Goal: Information Seeking & Learning: Learn about a topic

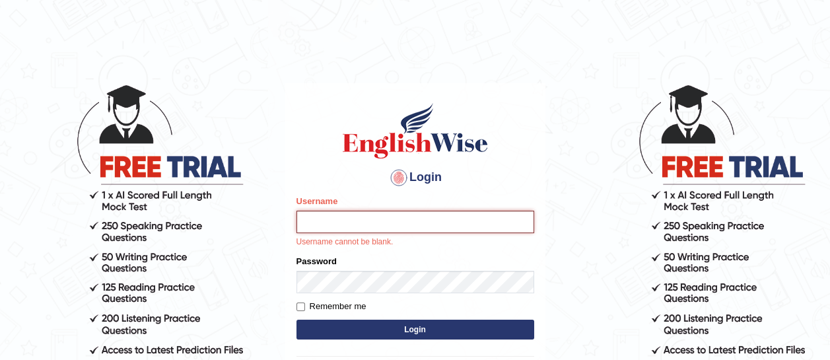
paste input "michelle1999_parramatta"
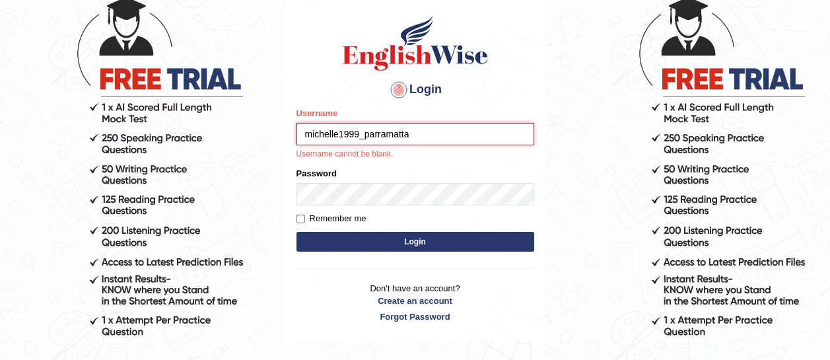
scroll to position [87, 0]
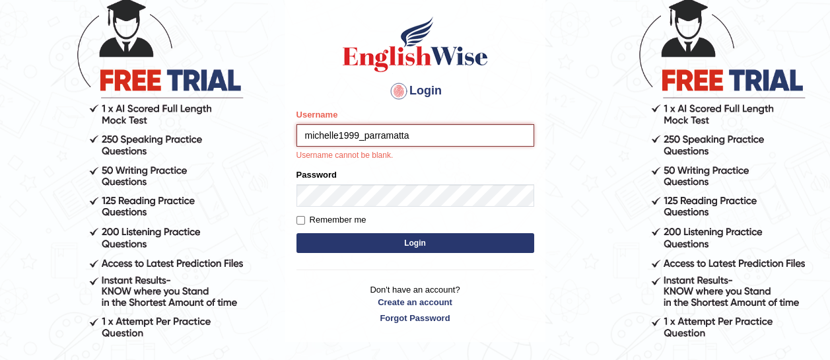
type input "michelle1999_parramatta"
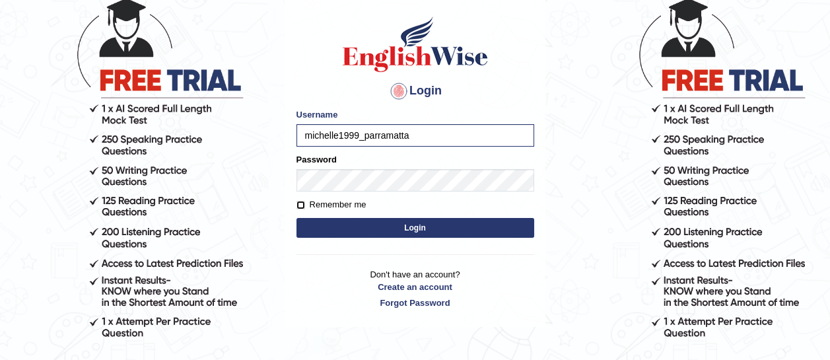
click at [300, 205] on input "Remember me" at bounding box center [301, 205] width 9 height 9
checkbox input "true"
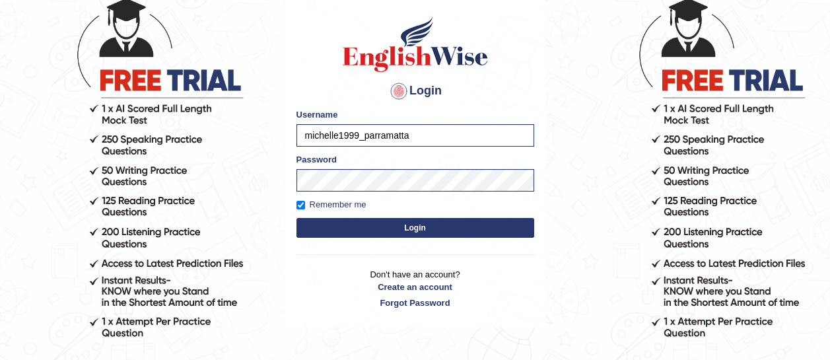
click at [343, 224] on button "Login" at bounding box center [416, 228] width 238 height 20
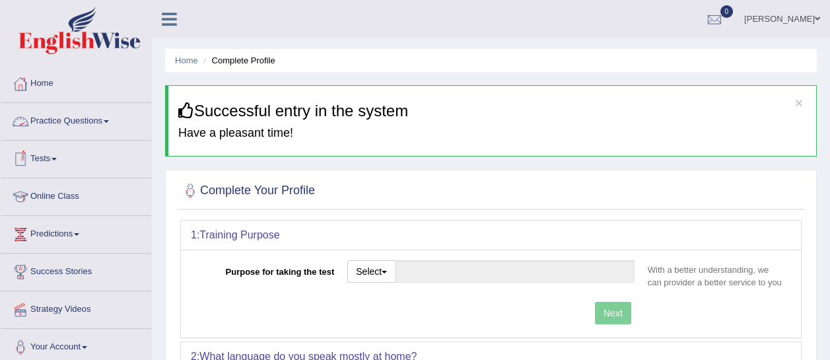
click at [83, 119] on link "Practice Questions" at bounding box center [76, 119] width 151 height 33
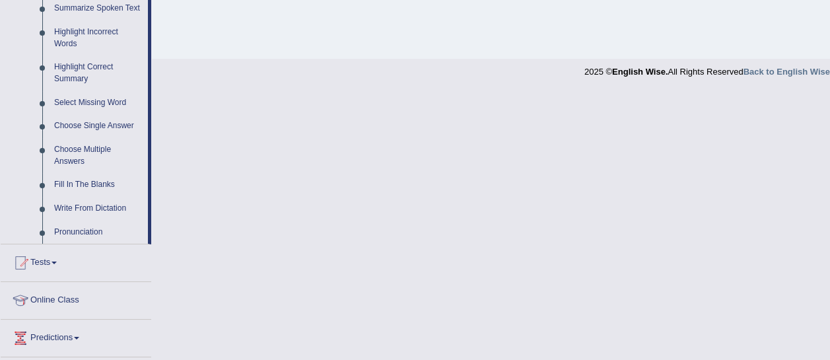
scroll to position [710, 0]
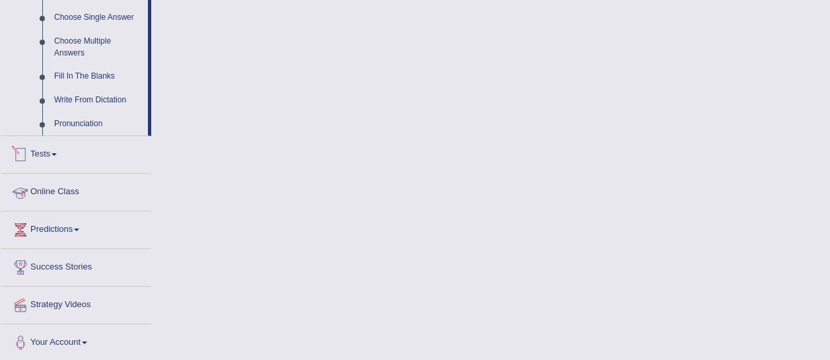
click at [69, 160] on link "Tests" at bounding box center [76, 152] width 151 height 33
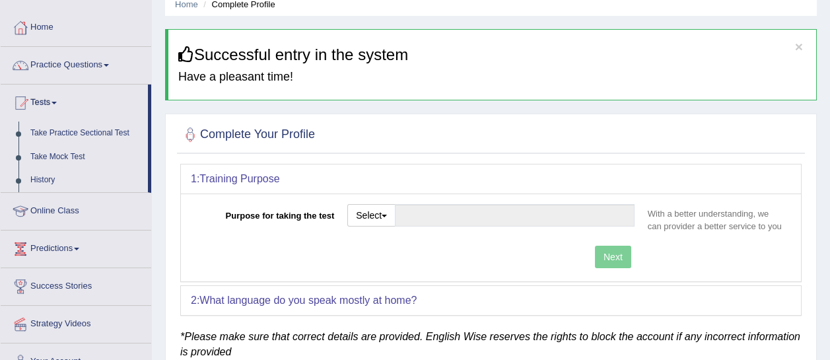
scroll to position [57, 0]
click at [371, 223] on button "Select" at bounding box center [372, 214] width 48 height 22
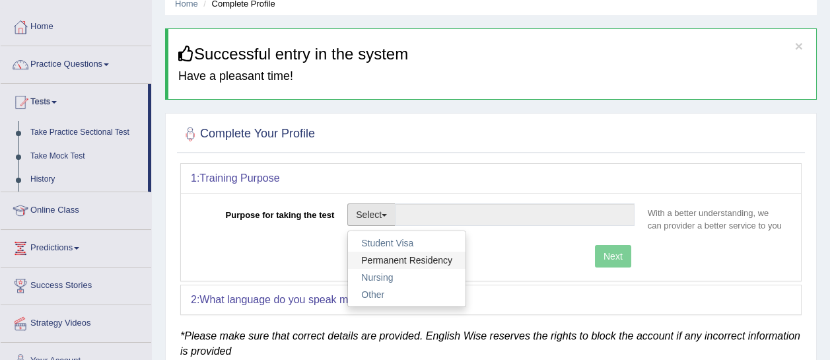
click at [387, 252] on link "Permanent Residency" at bounding box center [407, 260] width 118 height 17
type input "Permanent Residency"
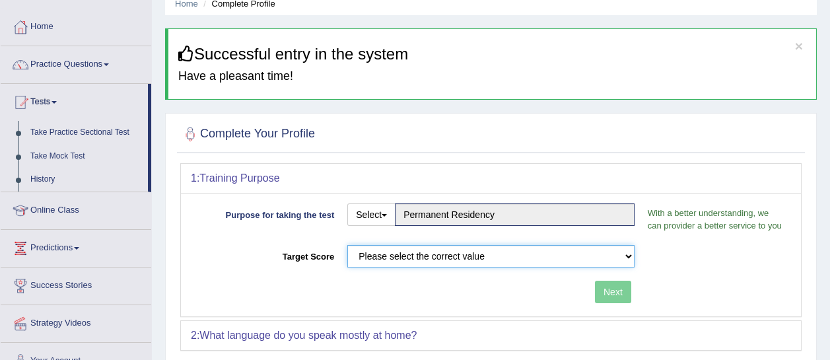
click at [515, 259] on select "Please select the correct value 50 (6 bands) 58 (6.5 bands) 65 (7 bands) 79 (8 …" at bounding box center [491, 256] width 287 height 22
select select "79"
click at [348, 245] on select "Please select the correct value 50 (6 bands) 58 (6.5 bands) 65 (7 bands) 79 (8 …" at bounding box center [491, 256] width 287 height 22
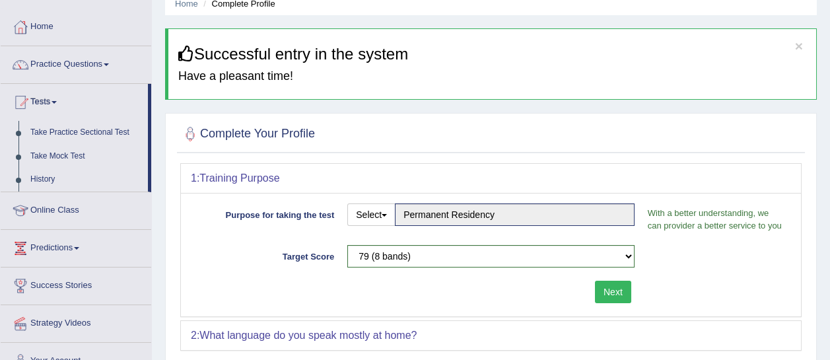
click at [608, 293] on button "Next" at bounding box center [613, 292] width 36 height 22
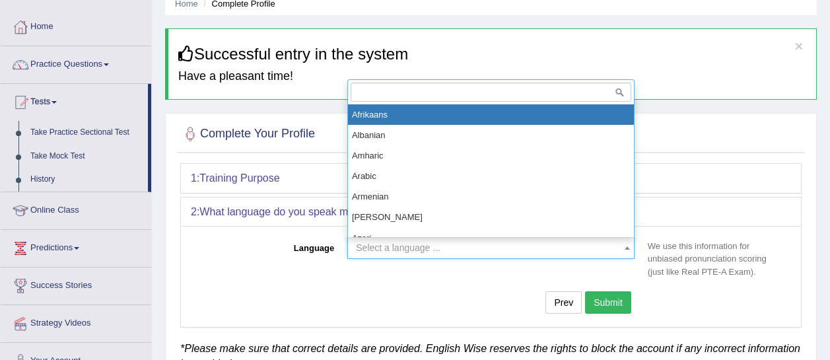
click at [553, 242] on span "Select a language ..." at bounding box center [487, 247] width 262 height 13
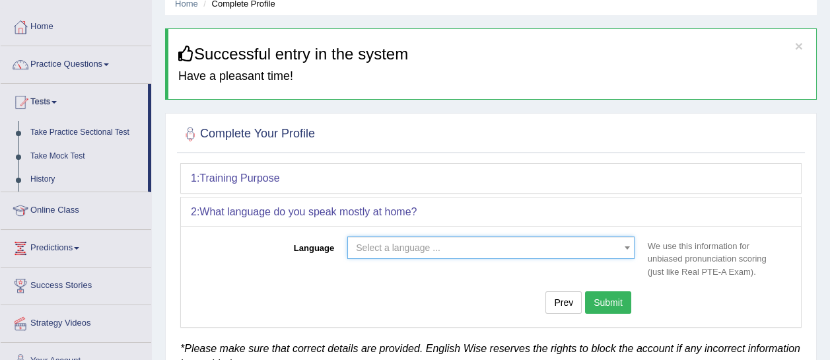
click at [553, 242] on span "Select a language ..." at bounding box center [487, 247] width 262 height 13
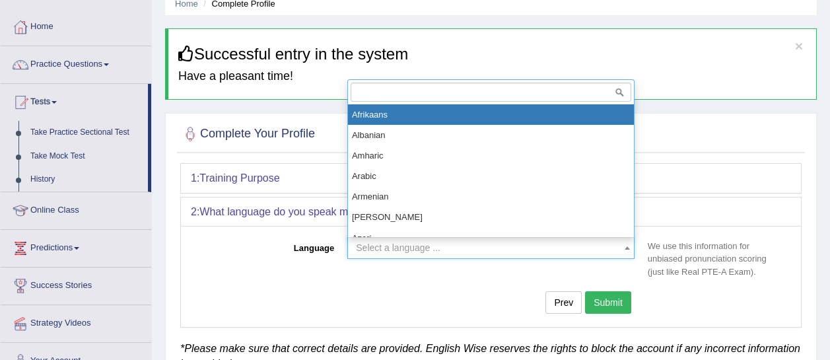
click at [553, 242] on span "Select a language ..." at bounding box center [487, 247] width 262 height 13
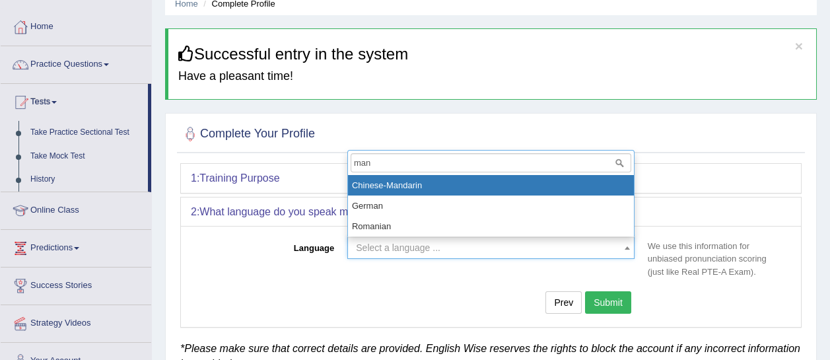
type input "man"
select select "Chinese-Mandarin"
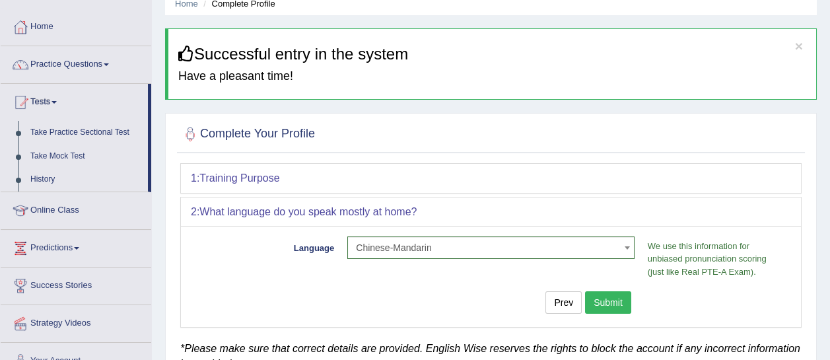
click at [610, 298] on button "Submit" at bounding box center [608, 302] width 46 height 22
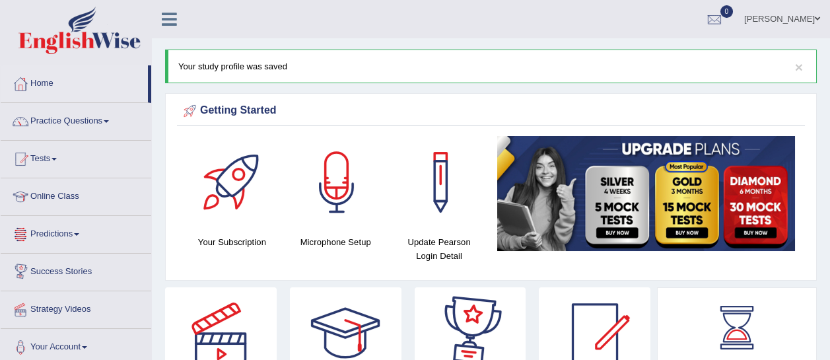
click at [75, 231] on link "Predictions" at bounding box center [76, 232] width 151 height 33
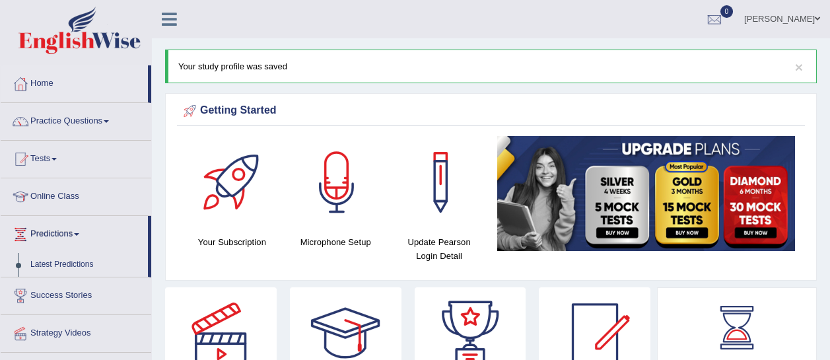
click at [86, 284] on link "Success Stories" at bounding box center [76, 293] width 151 height 33
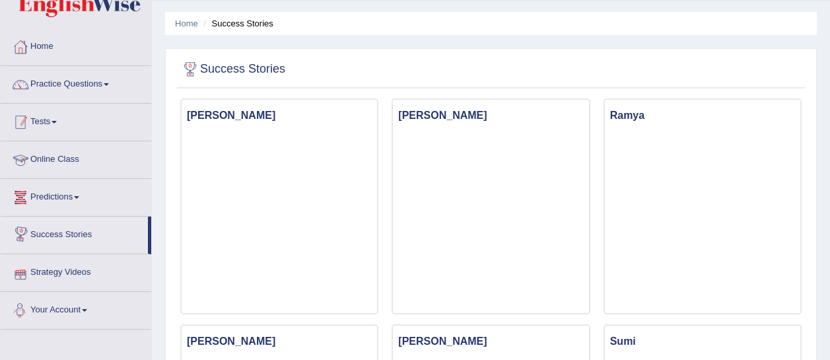
scroll to position [37, 0]
click at [73, 155] on link "Online Class" at bounding box center [76, 157] width 151 height 33
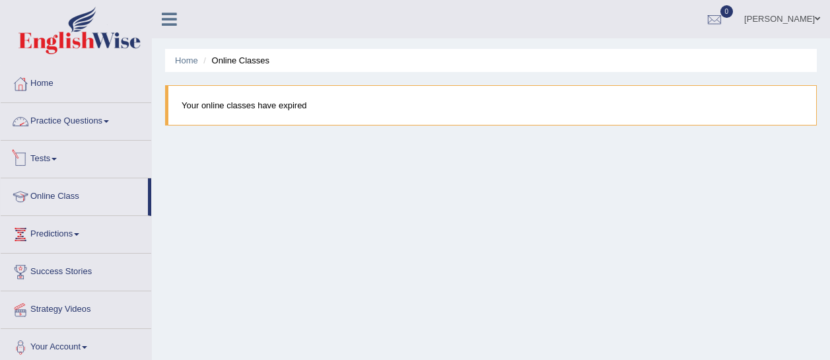
click at [102, 157] on link "Tests" at bounding box center [76, 157] width 151 height 33
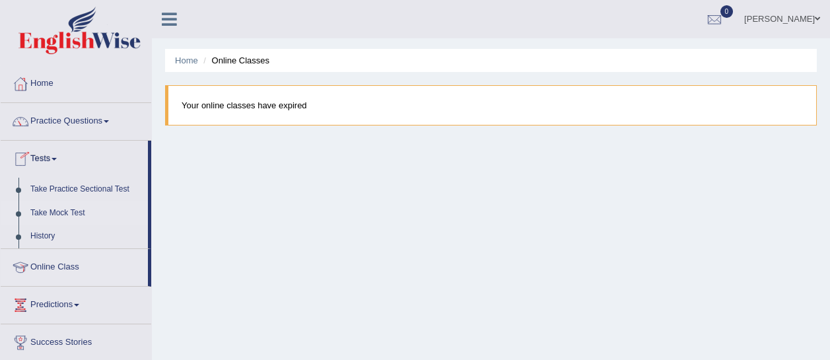
click at [63, 209] on link "Take Mock Test" at bounding box center [86, 214] width 124 height 24
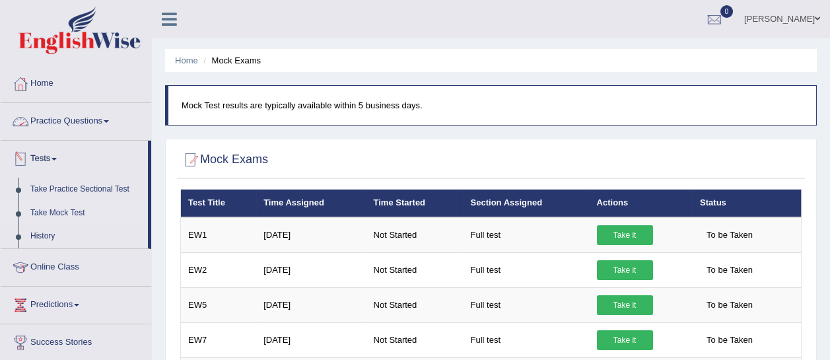
click at [65, 128] on link "Practice Questions" at bounding box center [76, 119] width 151 height 33
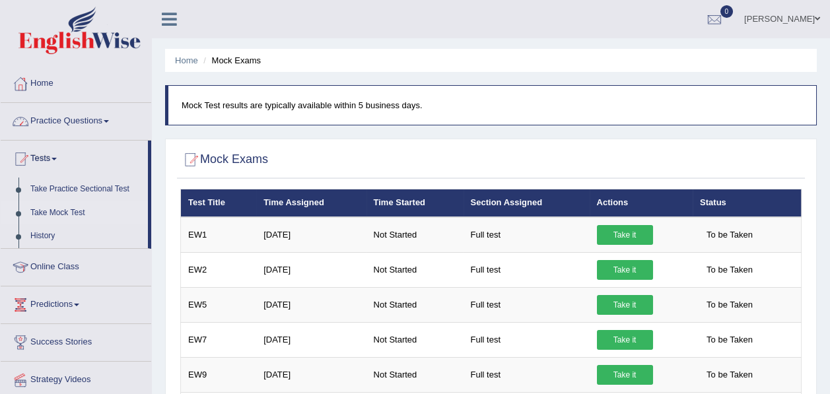
click at [61, 85] on link "Home" at bounding box center [76, 81] width 151 height 33
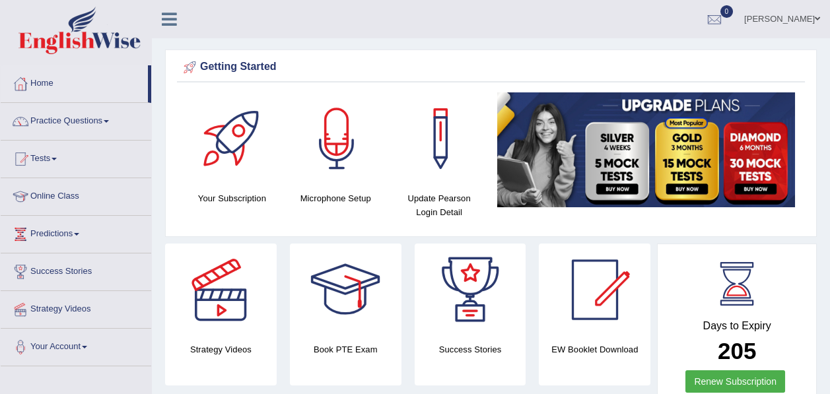
click at [242, 154] on div at bounding box center [233, 138] width 92 height 92
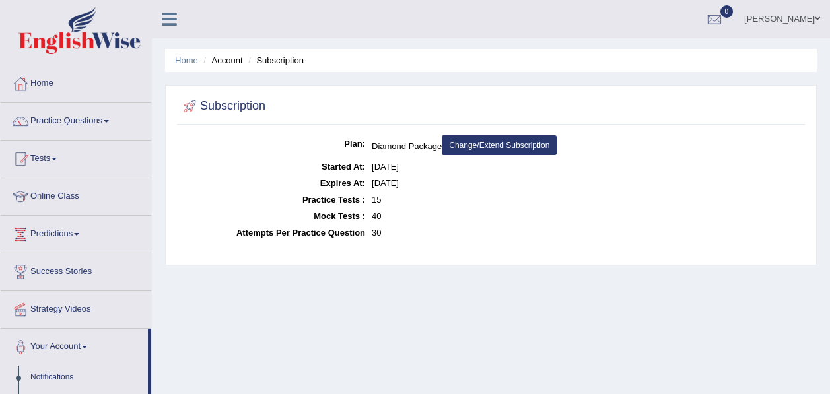
click at [782, 15] on link "[PERSON_NAME]" at bounding box center [783, 17] width 96 height 34
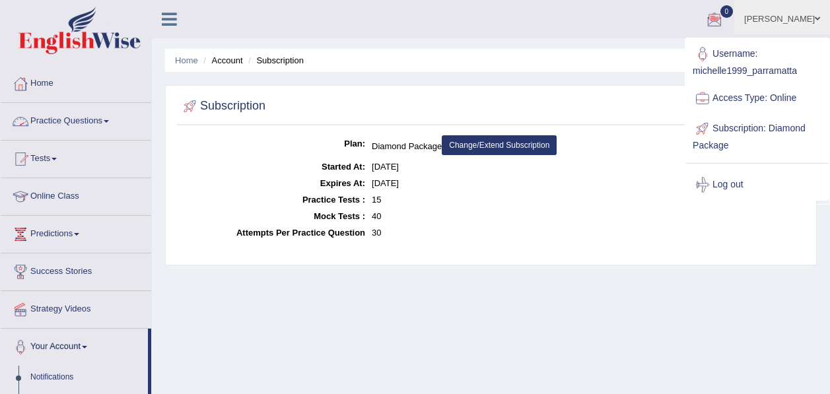
click at [91, 124] on link "Practice Questions" at bounding box center [76, 119] width 151 height 33
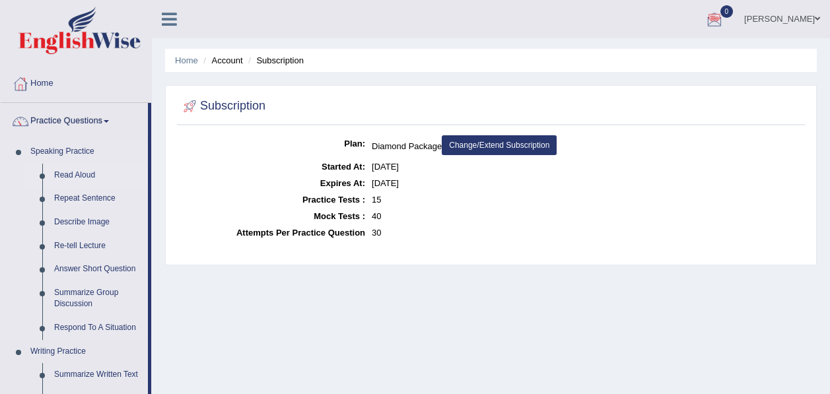
click at [77, 172] on link "Read Aloud" at bounding box center [98, 176] width 100 height 24
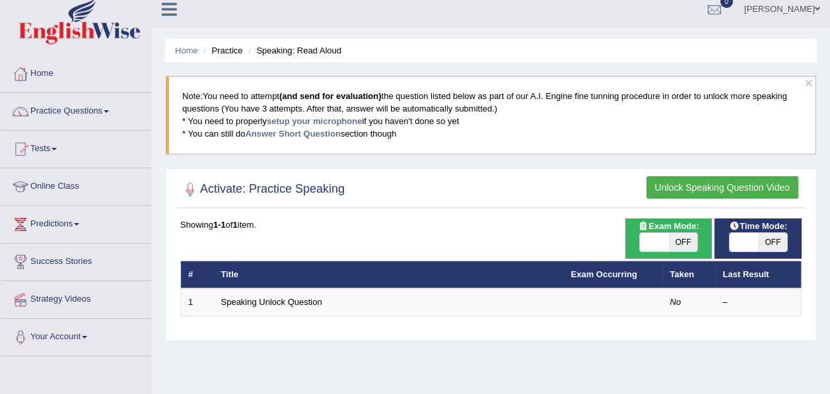
scroll to position [9, 0]
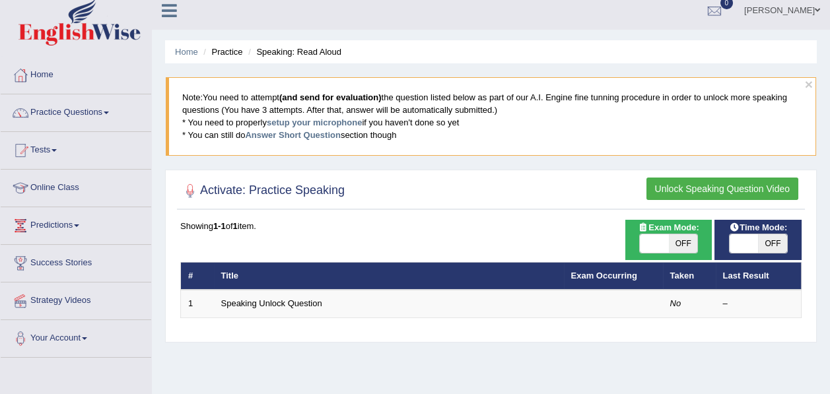
click at [665, 191] on button "Unlock Speaking Question Video" at bounding box center [723, 189] width 152 height 22
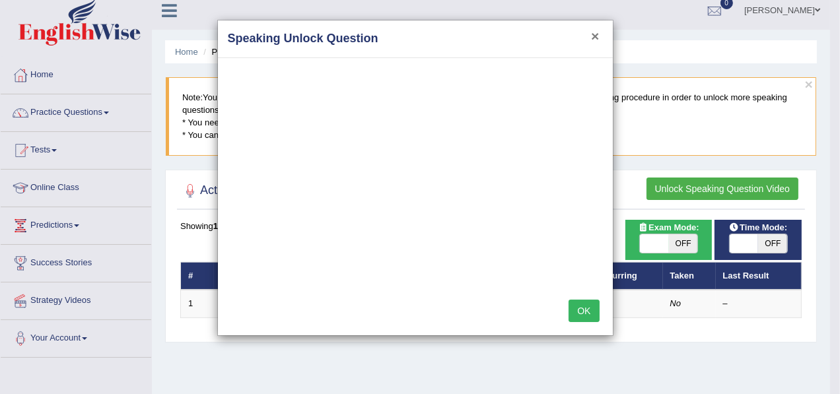
click at [593, 38] on button "×" at bounding box center [595, 36] width 8 height 14
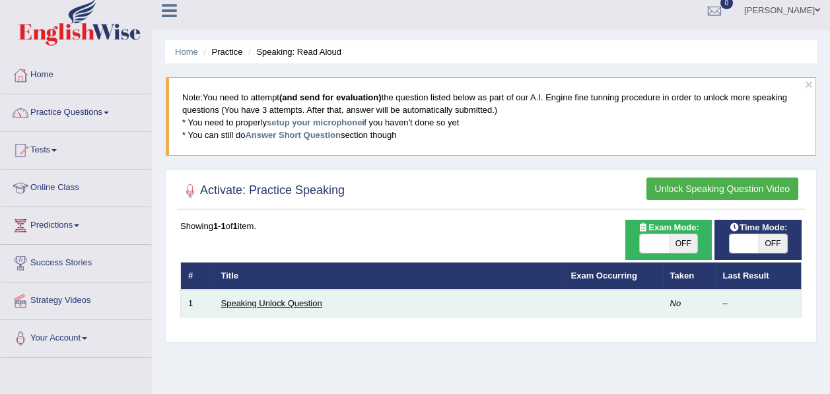
click at [248, 302] on link "Speaking Unlock Question" at bounding box center [271, 304] width 101 height 10
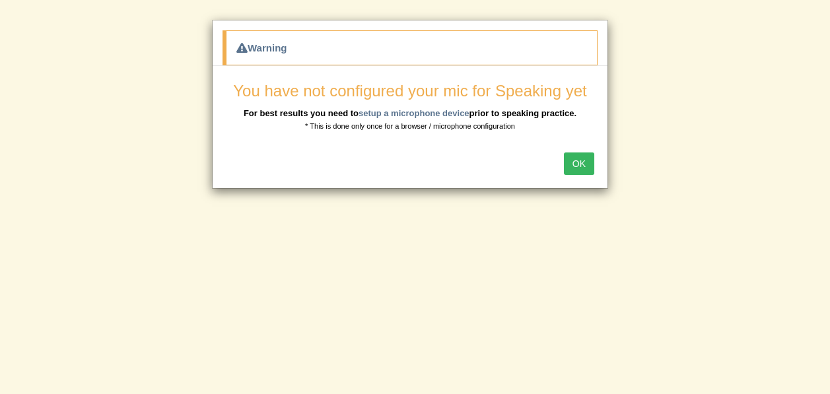
scroll to position [85, 0]
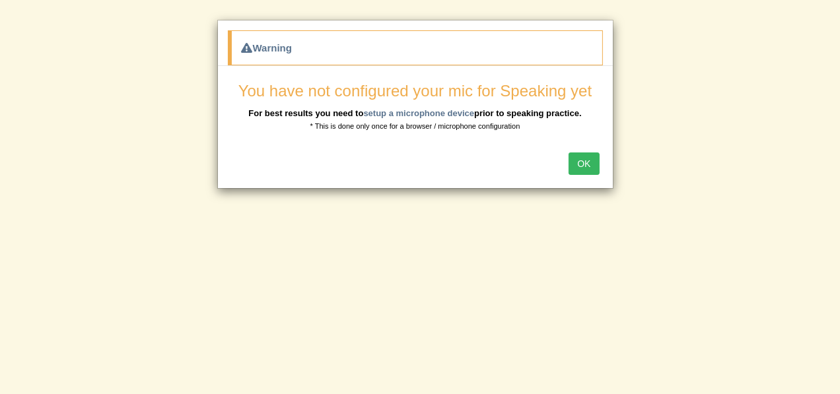
click at [578, 165] on button "OK" at bounding box center [584, 164] width 30 height 22
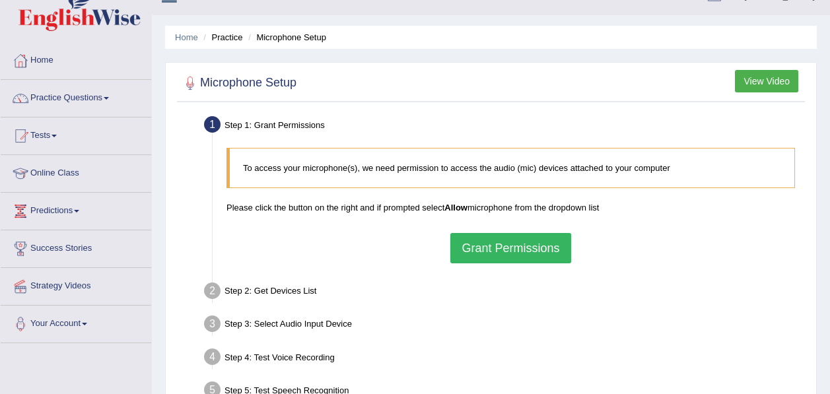
scroll to position [23, 0]
click at [457, 252] on button "Grant Permissions" at bounding box center [511, 248] width 120 height 30
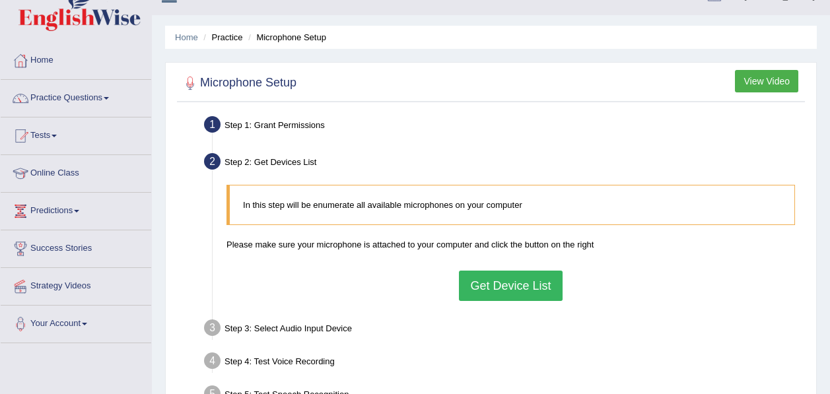
click at [492, 292] on button "Get Device List" at bounding box center [510, 286] width 103 height 30
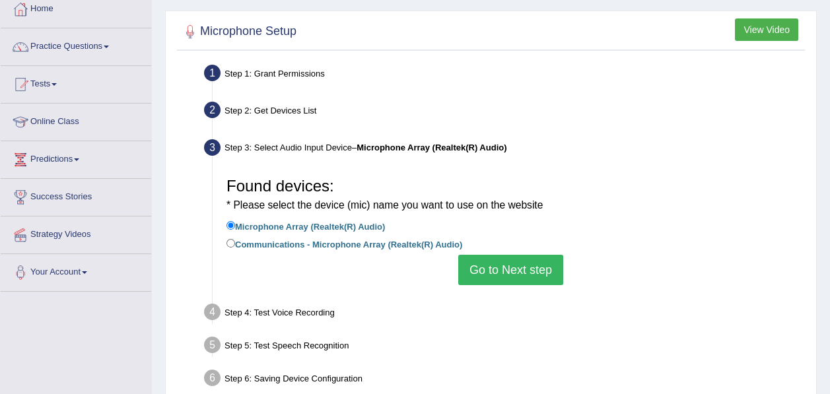
scroll to position [79, 0]
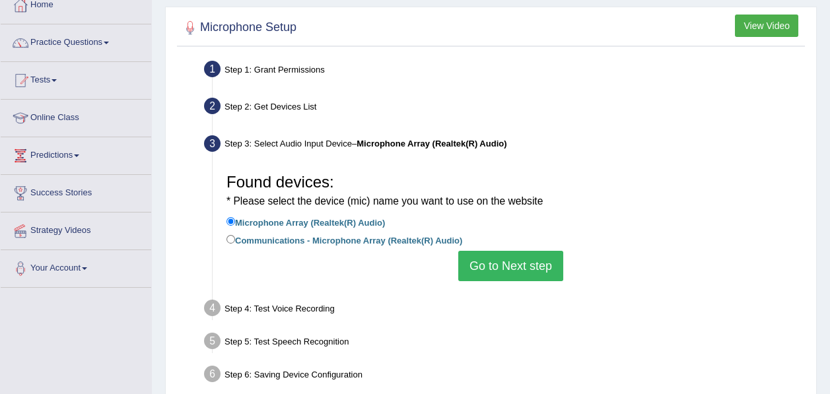
click at [482, 256] on button "Go to Next step" at bounding box center [511, 266] width 105 height 30
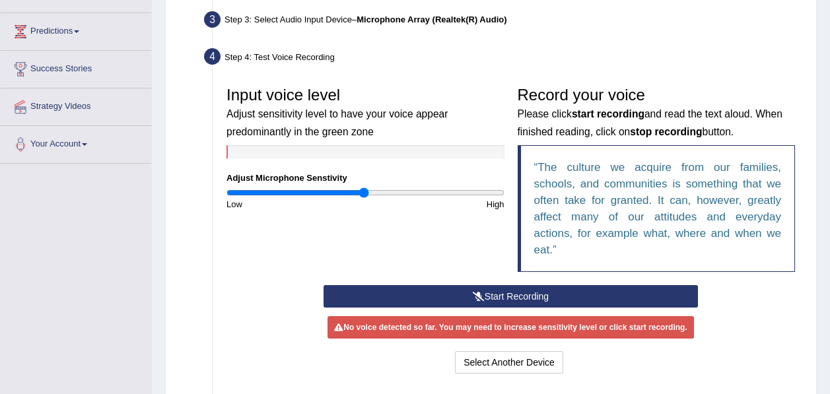
scroll to position [204, 0]
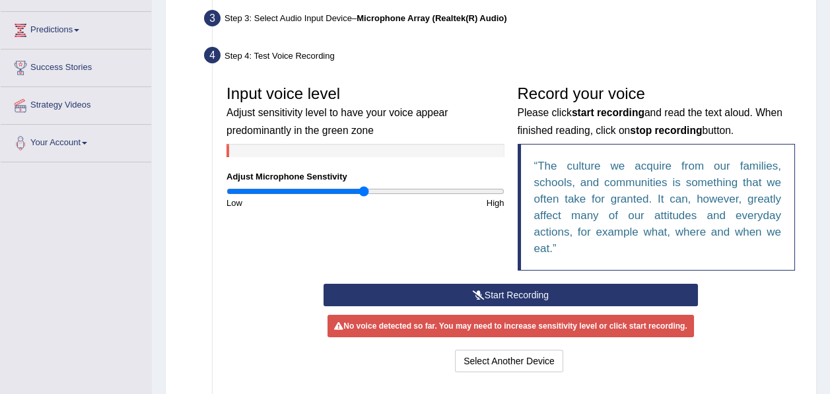
click at [490, 284] on button "Start Recording" at bounding box center [511, 295] width 375 height 22
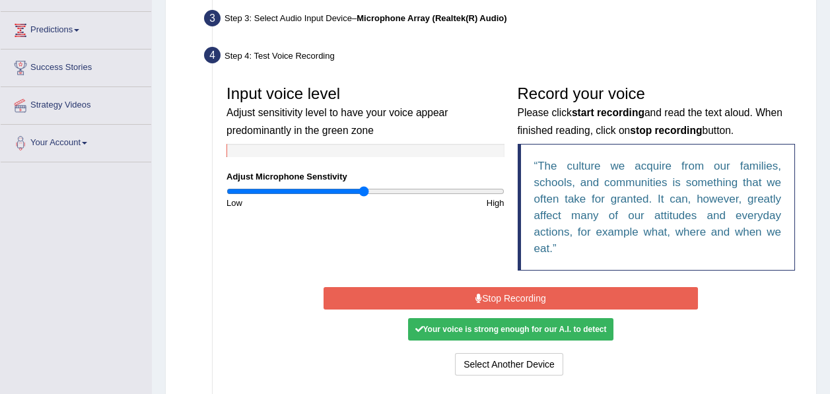
click at [496, 318] on div "Your voice is strong enough for our A.I. to detect" at bounding box center [510, 329] width 205 height 22
click at [496, 287] on button "Stop Recording" at bounding box center [511, 298] width 375 height 22
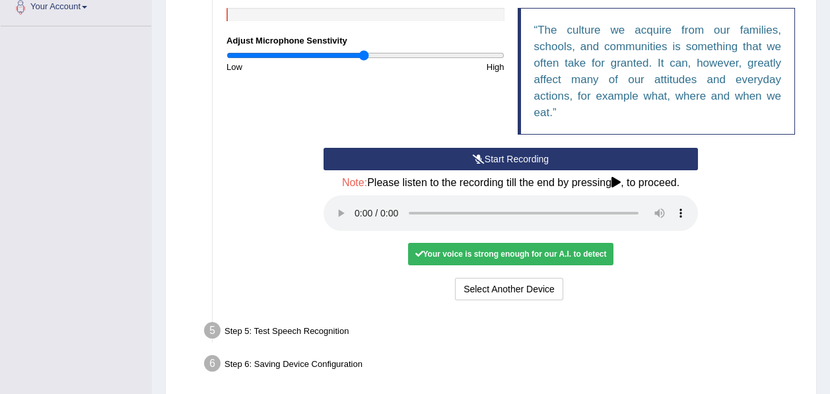
scroll to position [348, 0]
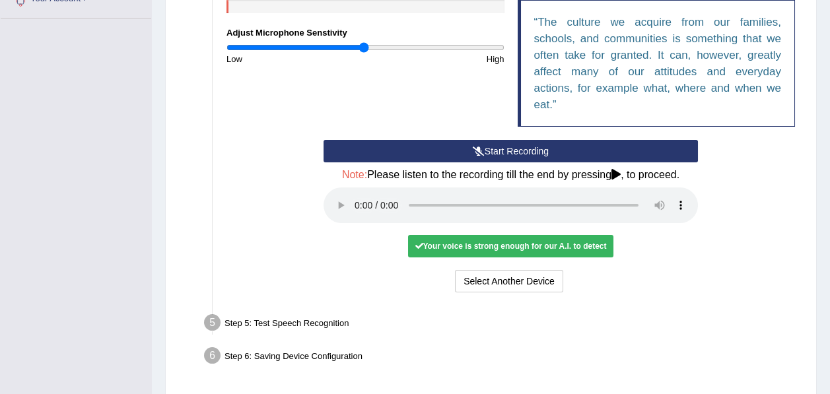
click at [474, 235] on div "Your voice is strong enough for our A.I. to detect" at bounding box center [510, 246] width 205 height 22
click at [435, 235] on div "Your voice is strong enough for our A.I. to detect" at bounding box center [510, 246] width 205 height 22
click at [464, 270] on button "Select Another Device" at bounding box center [509, 281] width 108 height 22
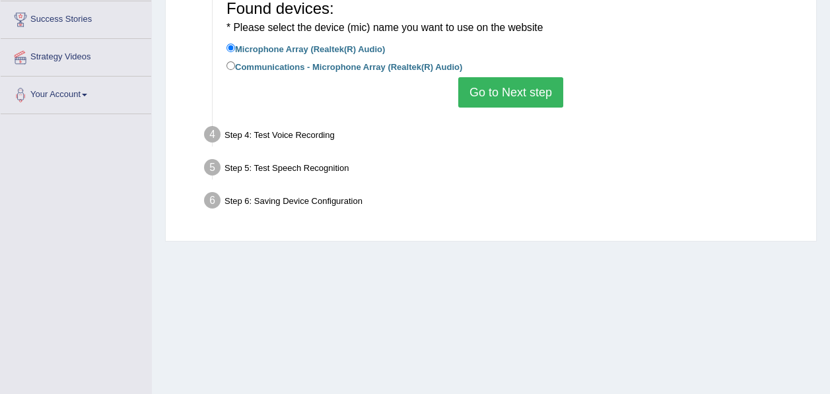
scroll to position [251, 0]
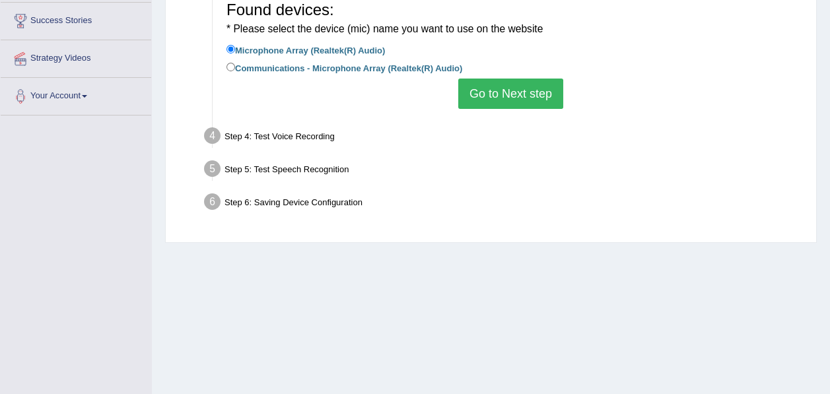
click at [497, 97] on button "Go to Next step" at bounding box center [511, 94] width 105 height 30
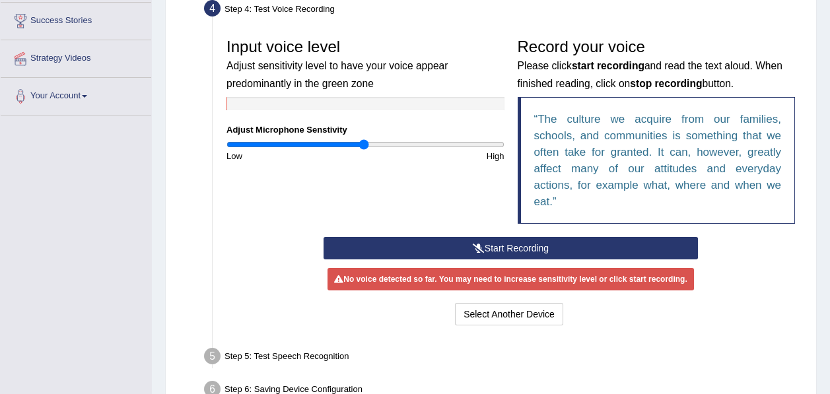
click at [456, 237] on button "Start Recording" at bounding box center [511, 248] width 375 height 22
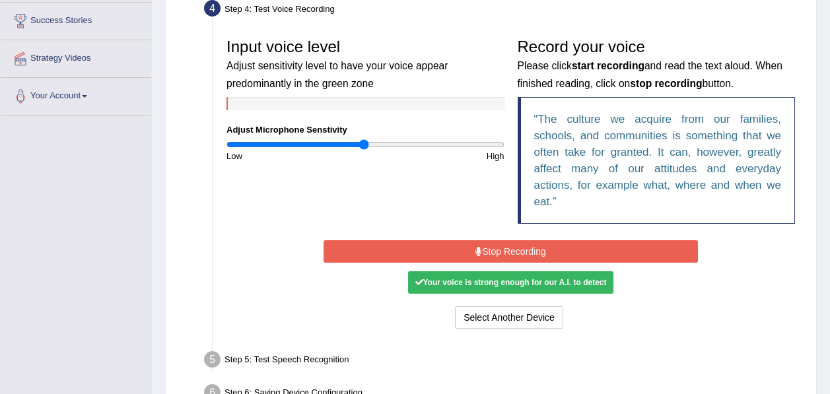
click at [456, 240] on button "Stop Recording" at bounding box center [511, 251] width 375 height 22
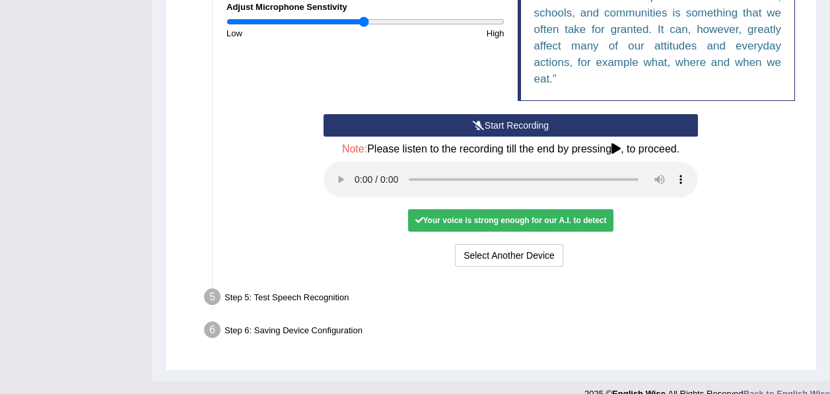
scroll to position [374, 0]
click at [322, 285] on div "Step 5: Test Speech Recognition" at bounding box center [504, 299] width 612 height 29
click at [517, 209] on div "Your voice is strong enough for our A.I. to detect" at bounding box center [510, 220] width 205 height 22
click at [422, 209] on div "Your voice is strong enough for our A.I. to detect" at bounding box center [510, 220] width 205 height 22
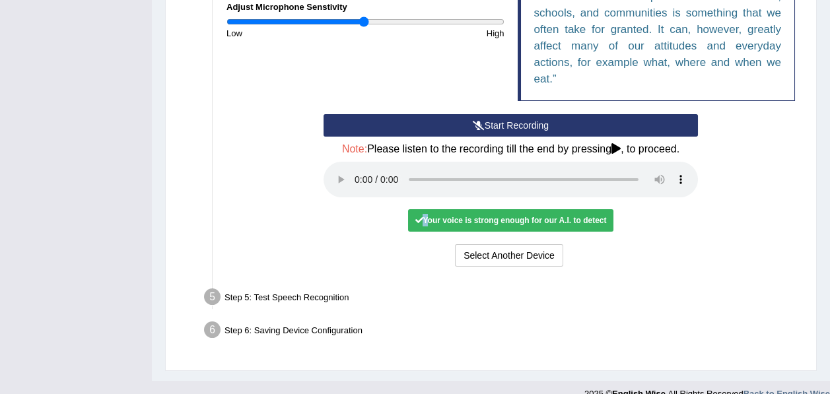
click at [422, 209] on div "Your voice is strong enough for our A.I. to detect" at bounding box center [510, 220] width 205 height 22
click at [592, 209] on div "Your voice is strong enough for our A.I. to detect" at bounding box center [510, 220] width 205 height 22
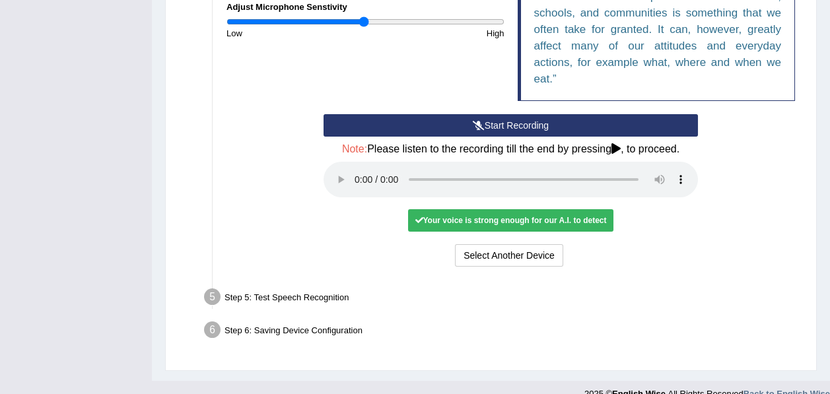
click at [441, 209] on div "Your voice is strong enough for our A.I. to detect" at bounding box center [510, 220] width 205 height 22
click at [470, 244] on button "Select Another Device" at bounding box center [509, 255] width 108 height 22
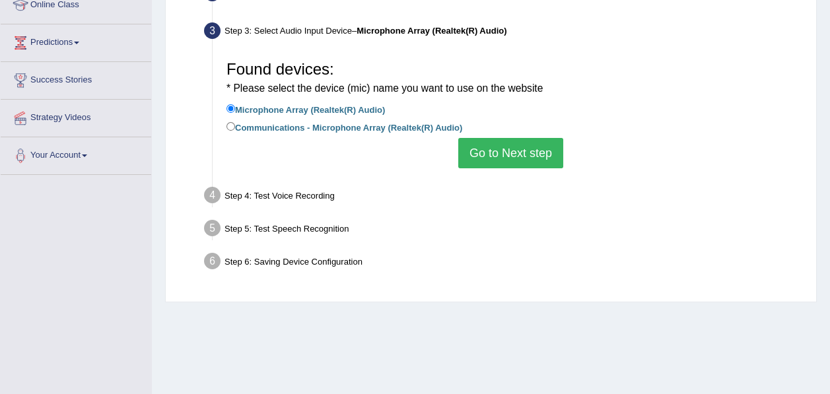
scroll to position [184, 0]
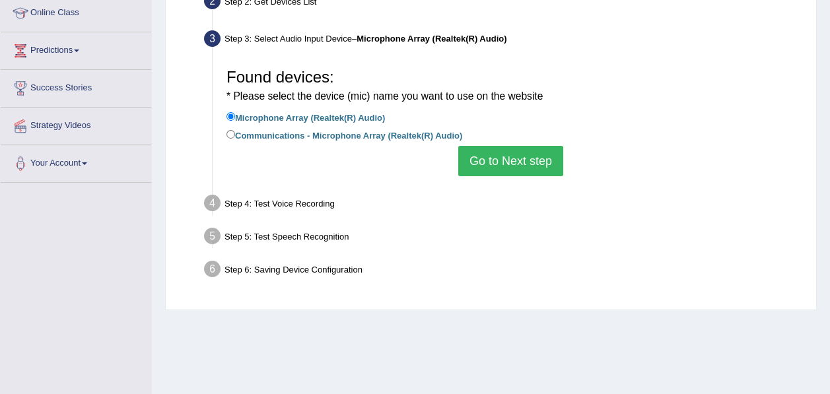
click at [385, 141] on label "Communications - Microphone Array (Realtek(R) Audio)" at bounding box center [345, 135] width 236 height 15
click at [235, 139] on input "Communications - Microphone Array (Realtek(R) Audio)" at bounding box center [231, 134] width 9 height 9
radio input "true"
click at [476, 153] on button "Go to Next step" at bounding box center [511, 161] width 105 height 30
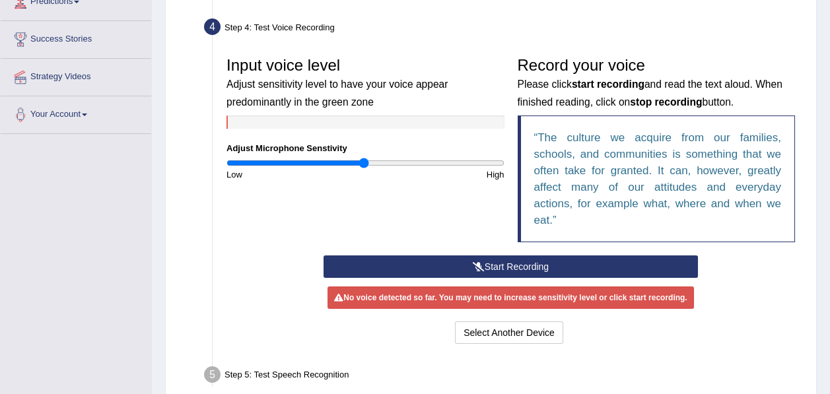
scroll to position [234, 0]
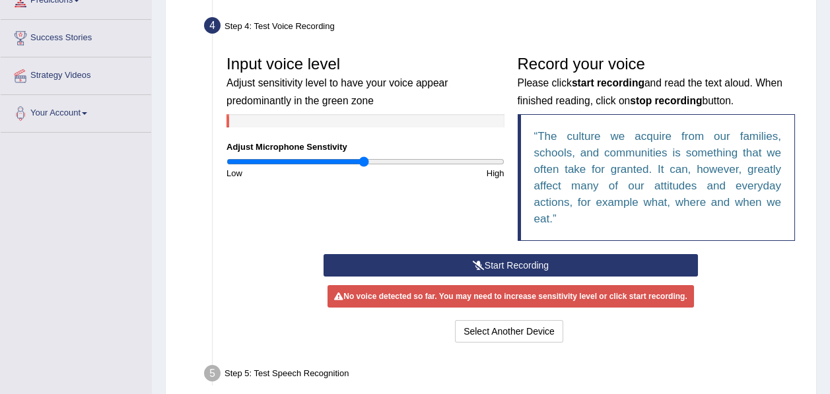
click at [460, 254] on button "Start Recording" at bounding box center [511, 265] width 375 height 22
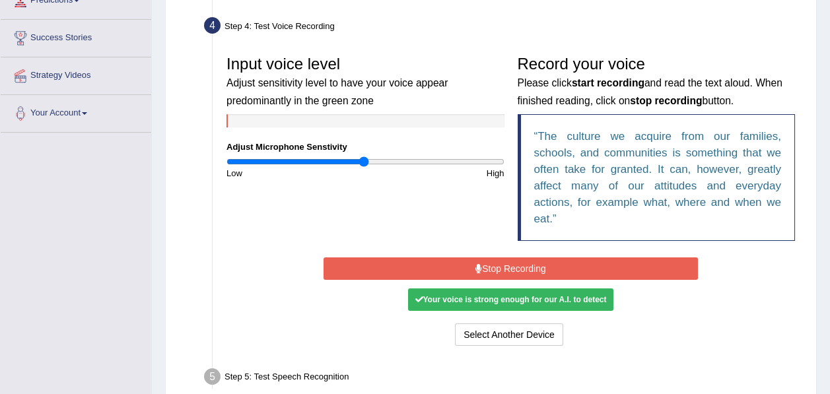
click at [460, 258] on button "Stop Recording" at bounding box center [511, 269] width 375 height 22
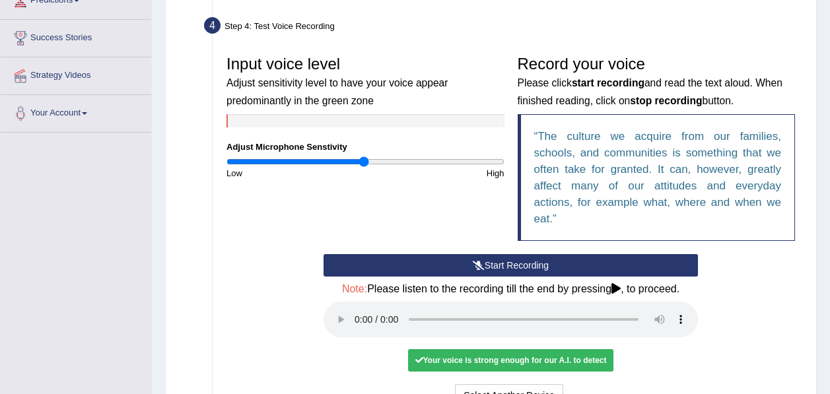
scroll to position [375, 0]
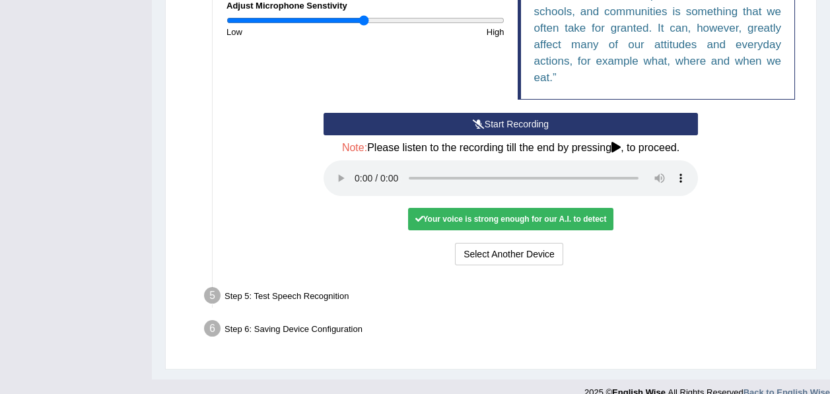
click at [447, 208] on div "Your voice is strong enough for our A.I. to detect" at bounding box center [510, 219] width 205 height 22
click at [256, 283] on div "Step 5: Test Speech Recognition" at bounding box center [504, 297] width 612 height 29
click at [213, 283] on li "Step 5: Test Speech Recognition Text to read The culture we acquire from our fa…" at bounding box center [504, 297] width 595 height 29
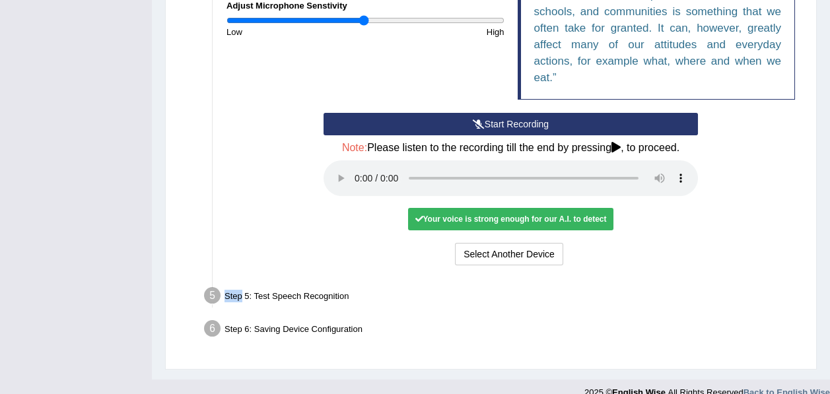
click at [213, 283] on li "Step 5: Test Speech Recognition Text to read The culture we acquire from our fa…" at bounding box center [504, 297] width 595 height 29
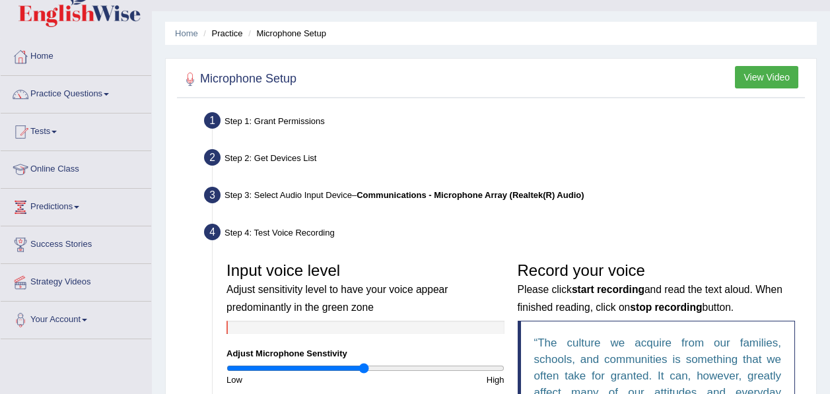
scroll to position [0, 0]
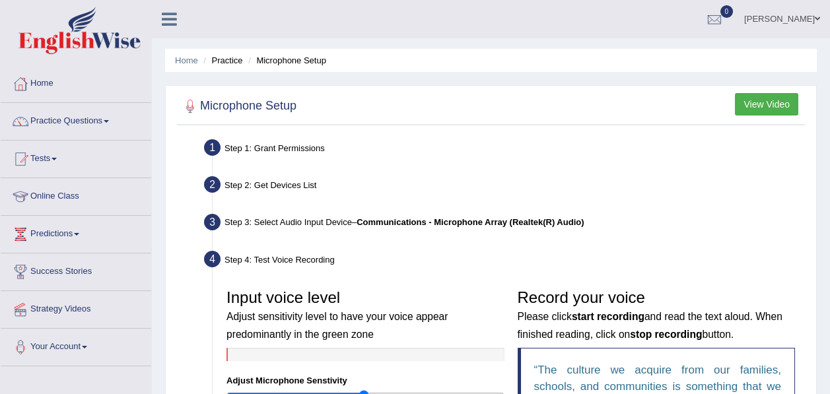
click at [786, 100] on button "View Video" at bounding box center [766, 104] width 63 height 22
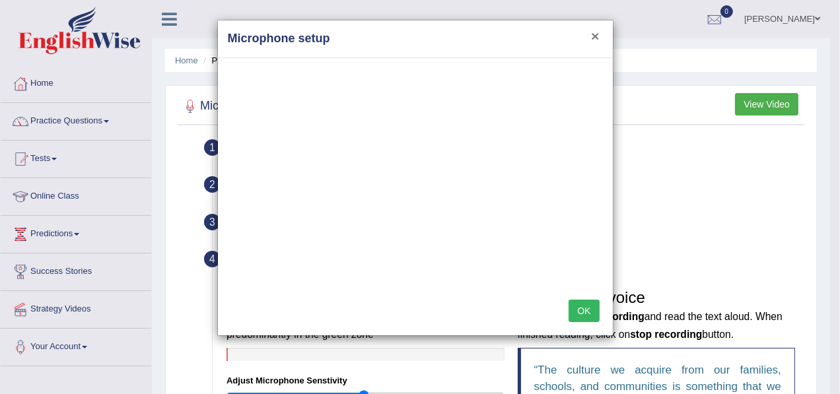
click at [593, 38] on button "×" at bounding box center [595, 36] width 8 height 14
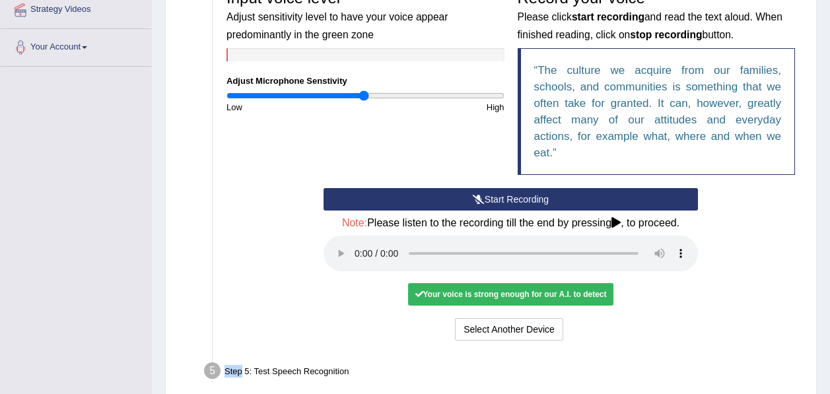
scroll to position [300, 0]
click at [492, 318] on button "Select Another Device" at bounding box center [509, 329] width 108 height 22
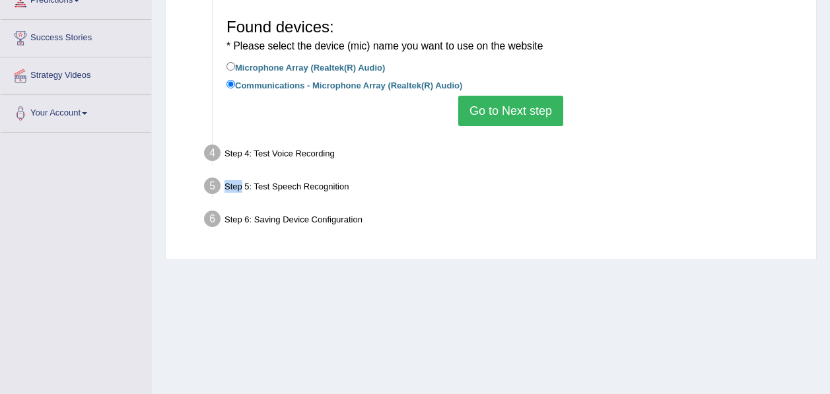
scroll to position [205, 0]
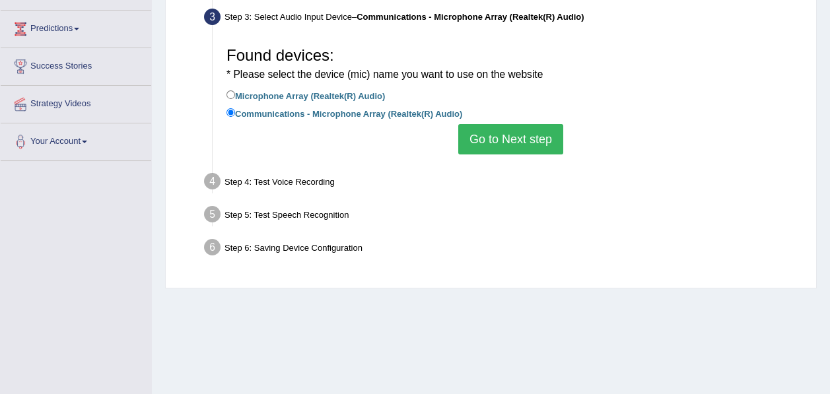
click at [322, 94] on label "Microphone Array (Realtek(R) Audio)" at bounding box center [306, 95] width 159 height 15
click at [235, 94] on input "Microphone Array (Realtek(R) Audio)" at bounding box center [231, 95] width 9 height 9
radio input "true"
click at [497, 134] on button "Go to Next step" at bounding box center [511, 139] width 105 height 30
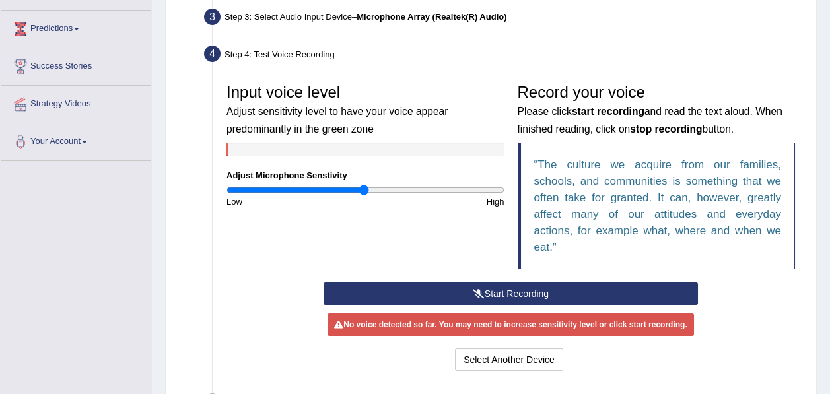
click at [524, 283] on button "Start Recording" at bounding box center [511, 294] width 375 height 22
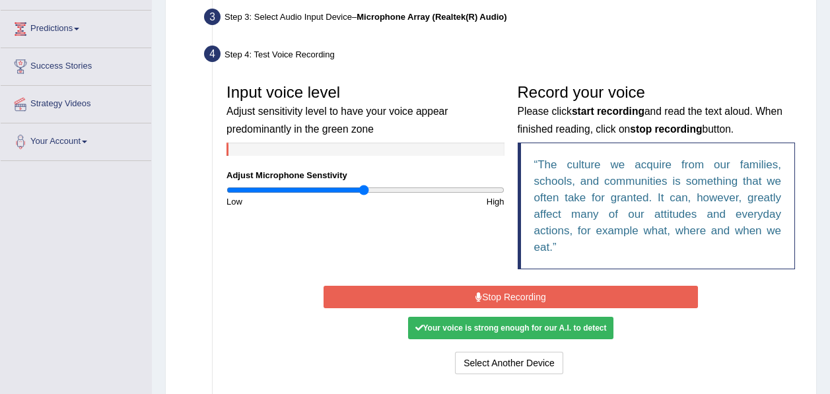
click at [524, 286] on button "Stop Recording" at bounding box center [511, 297] width 375 height 22
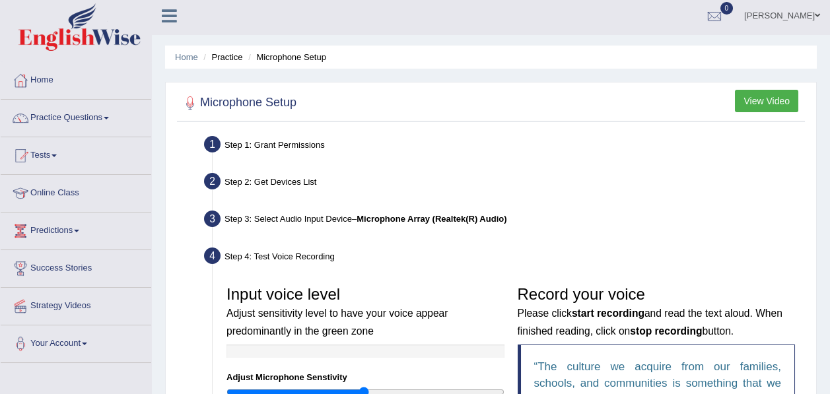
scroll to position [0, 0]
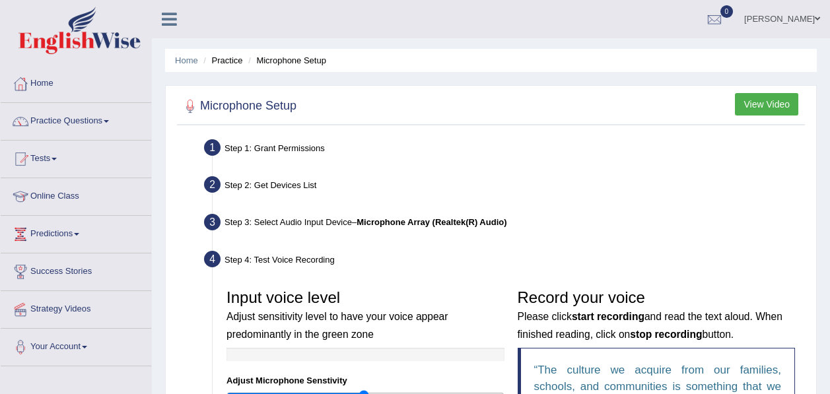
click at [749, 94] on button "View Video" at bounding box center [766, 104] width 63 height 22
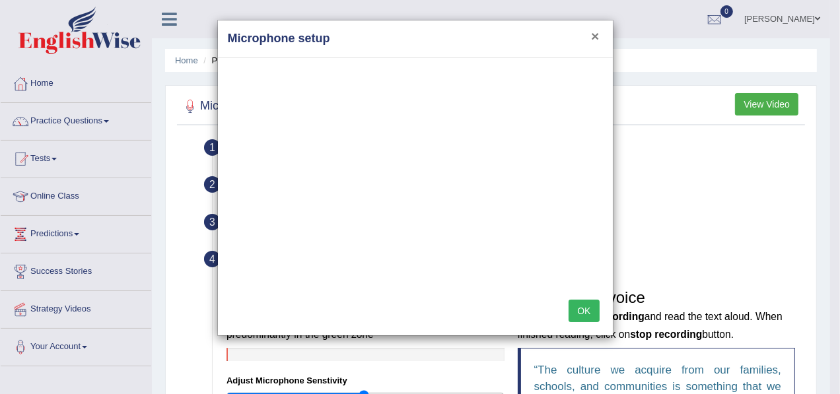
click at [597, 37] on button "×" at bounding box center [595, 36] width 8 height 14
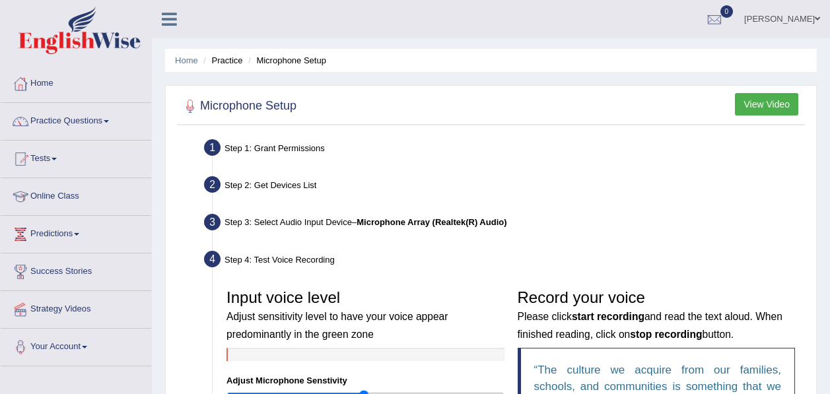
click at [250, 149] on div "Step 1: Grant Permissions" at bounding box center [504, 149] width 612 height 29
click at [93, 118] on link "Practice Questions" at bounding box center [76, 119] width 151 height 33
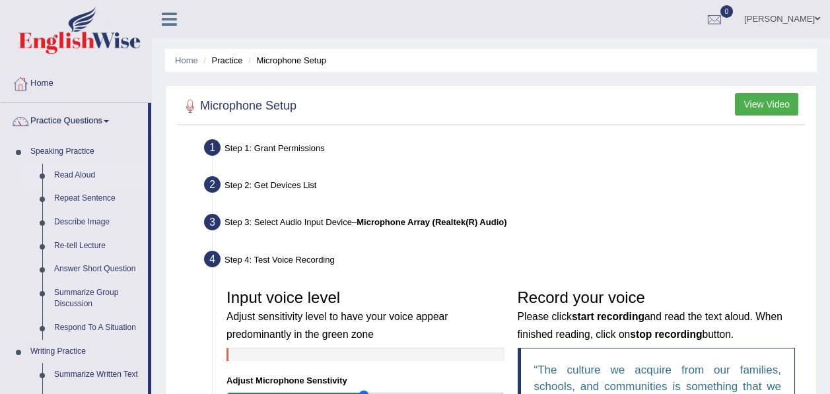
click at [77, 170] on link "Read Aloud" at bounding box center [98, 176] width 100 height 24
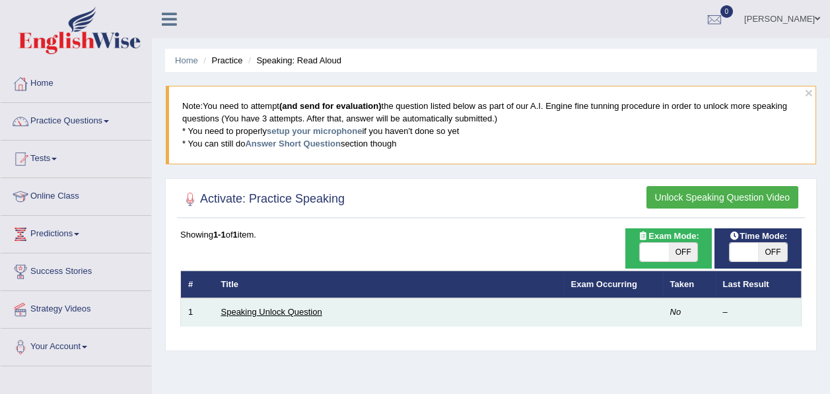
click at [279, 313] on link "Speaking Unlock Question" at bounding box center [271, 312] width 101 height 10
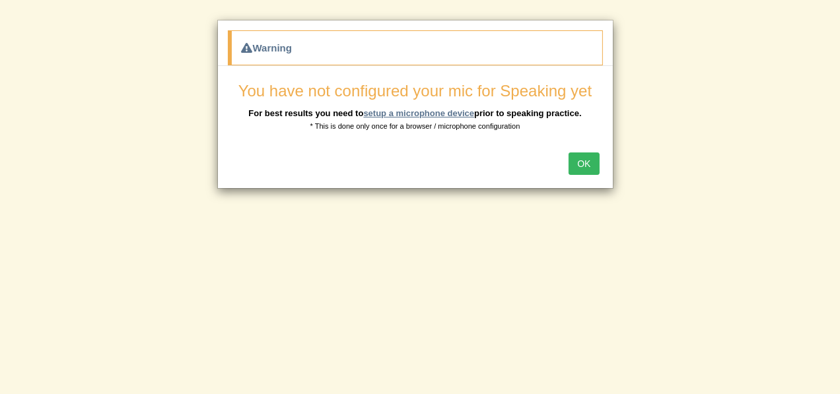
click at [418, 112] on link "setup a microphone device" at bounding box center [418, 113] width 111 height 10
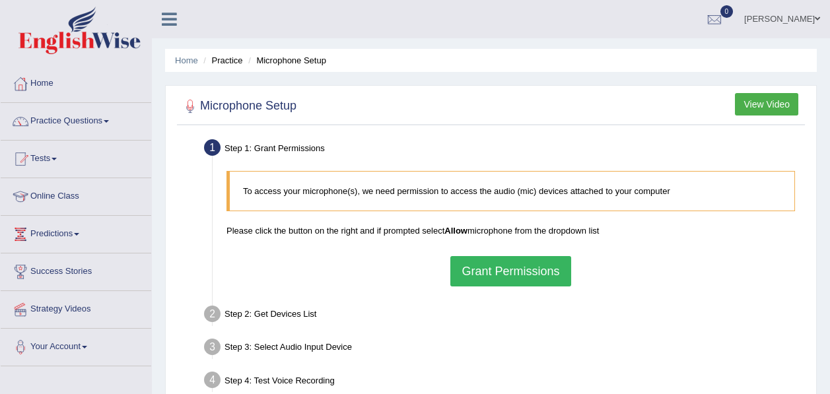
click at [490, 271] on button "Grant Permissions" at bounding box center [511, 271] width 120 height 30
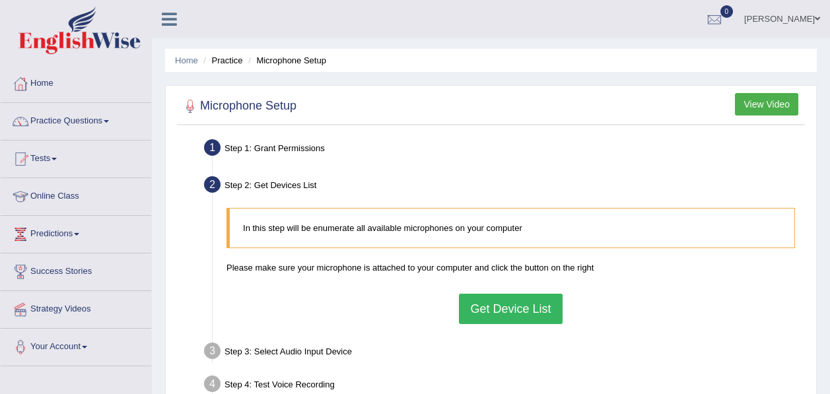
click at [496, 301] on button "Get Device List" at bounding box center [510, 309] width 103 height 30
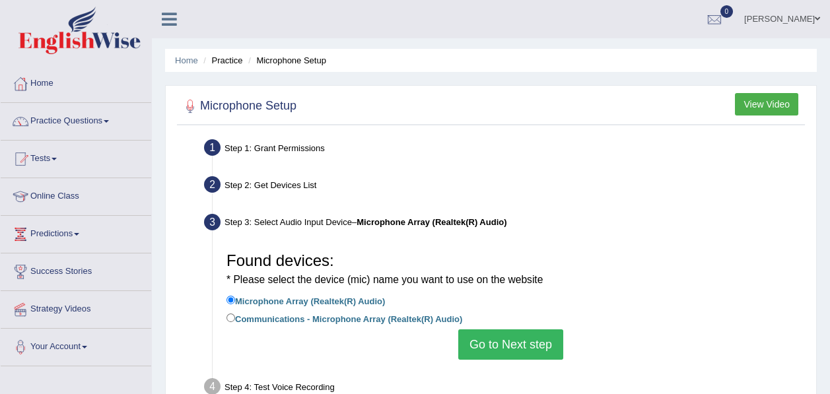
click at [505, 346] on button "Go to Next step" at bounding box center [511, 345] width 105 height 30
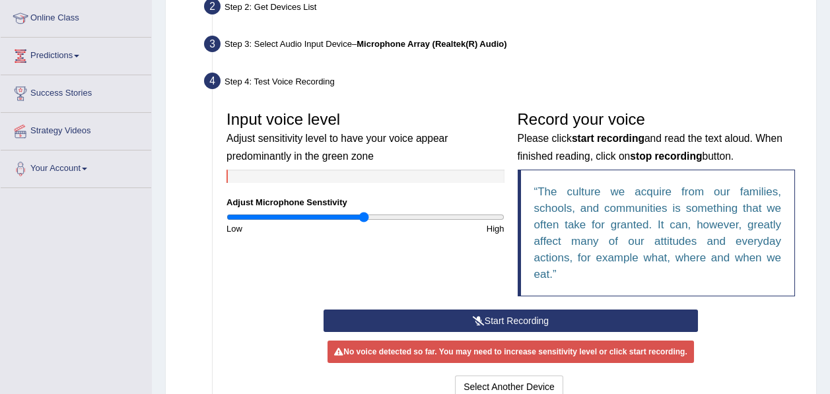
scroll to position [181, 0]
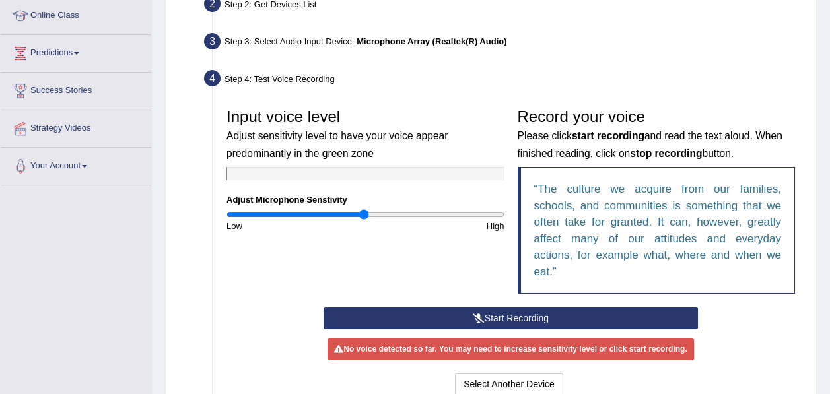
click at [496, 307] on button "Start Recording" at bounding box center [511, 318] width 375 height 22
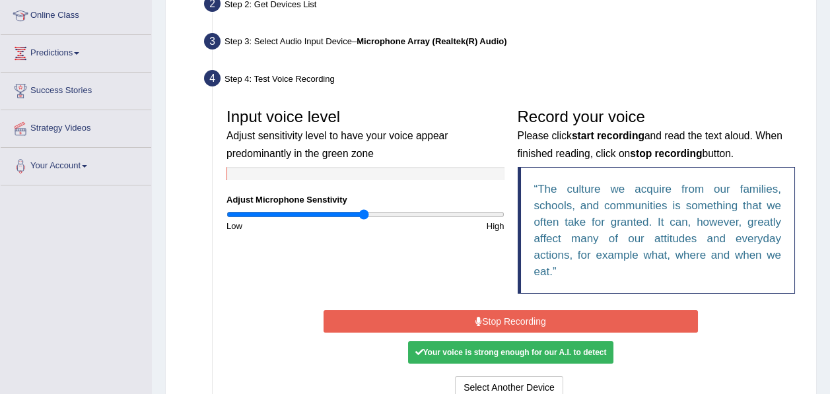
click at [496, 311] on button "Stop Recording" at bounding box center [511, 322] width 375 height 22
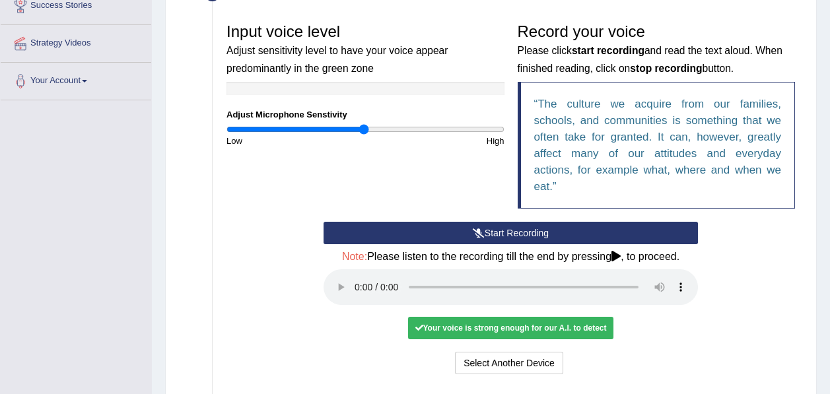
scroll to position [268, 0]
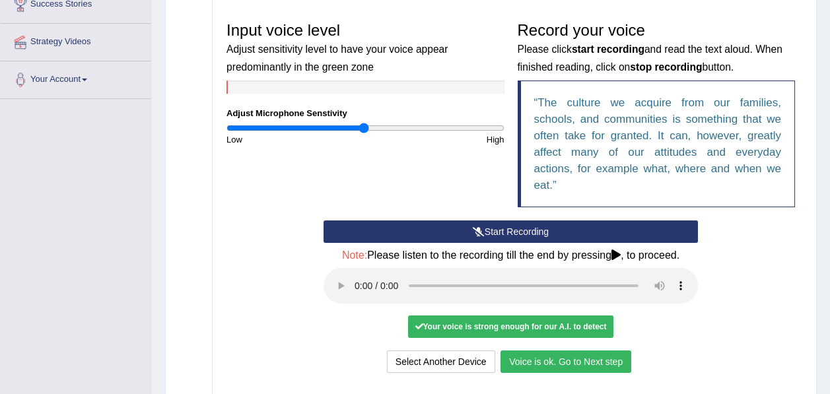
click at [528, 351] on button "Voice is ok. Go to Next step" at bounding box center [566, 362] width 131 height 22
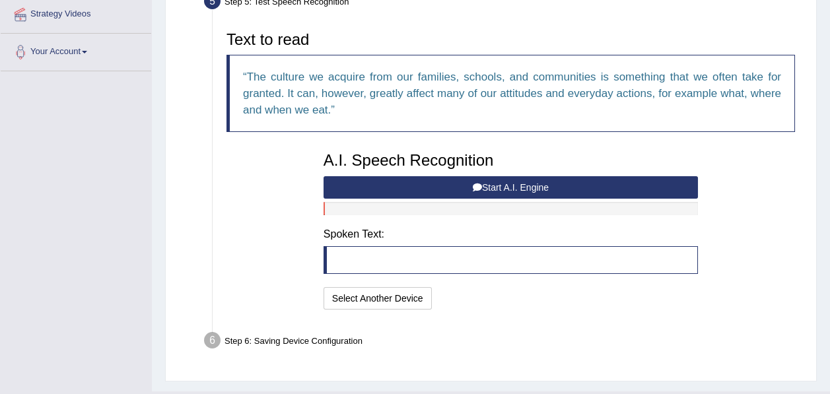
scroll to position [297, 0]
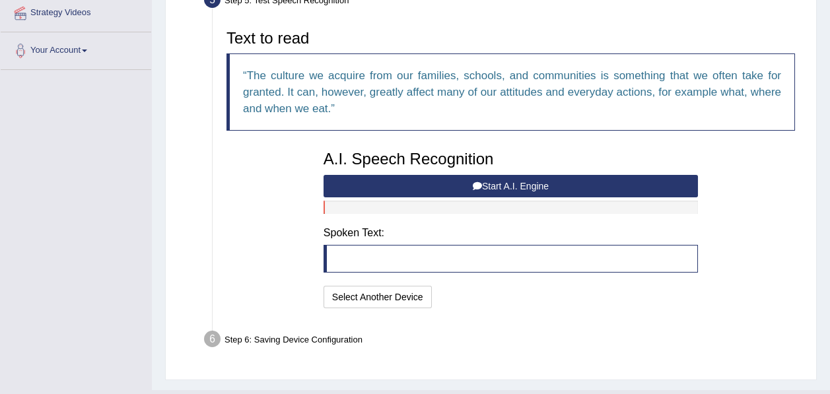
click at [505, 188] on button "Start A.I. Engine" at bounding box center [511, 186] width 375 height 22
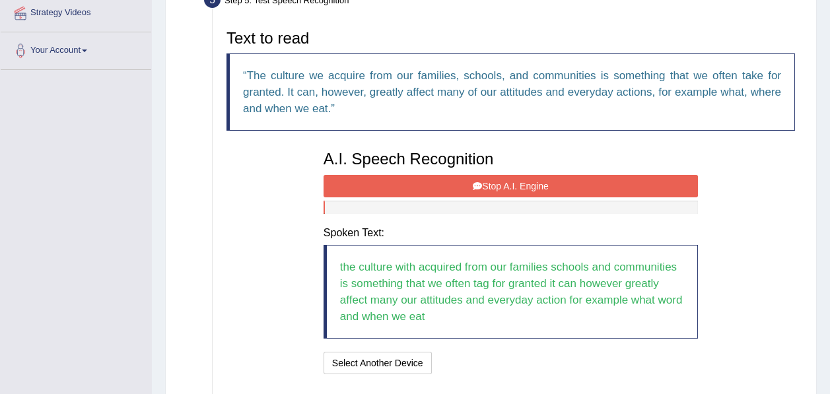
click at [505, 188] on button "Stop A.I. Engine" at bounding box center [511, 186] width 375 height 22
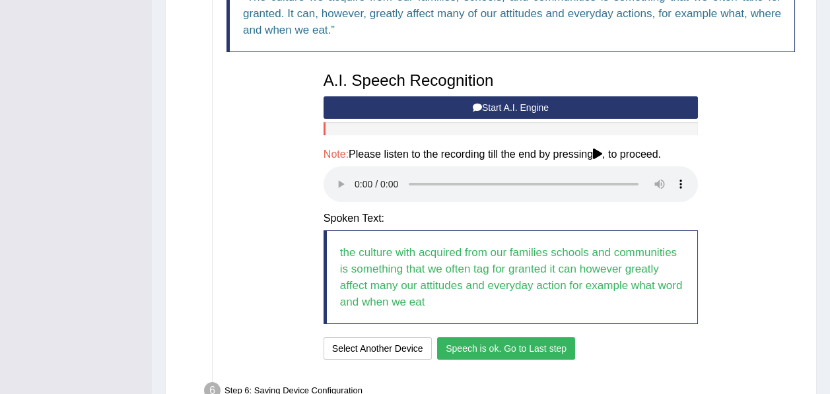
scroll to position [374, 0]
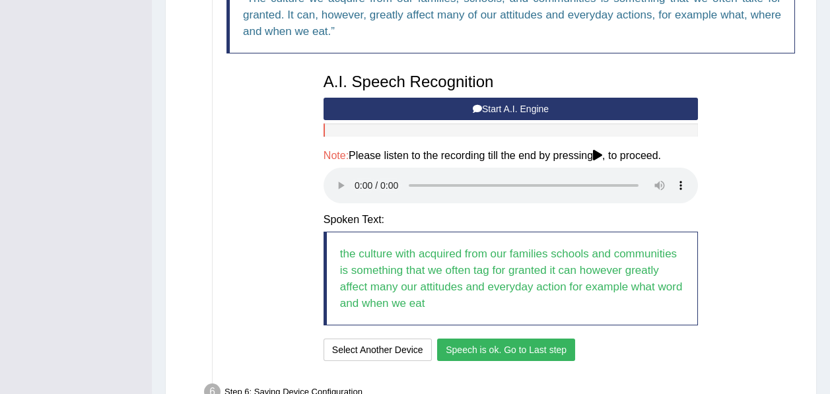
click at [485, 352] on button "Speech is ok. Go to Last step" at bounding box center [506, 350] width 138 height 22
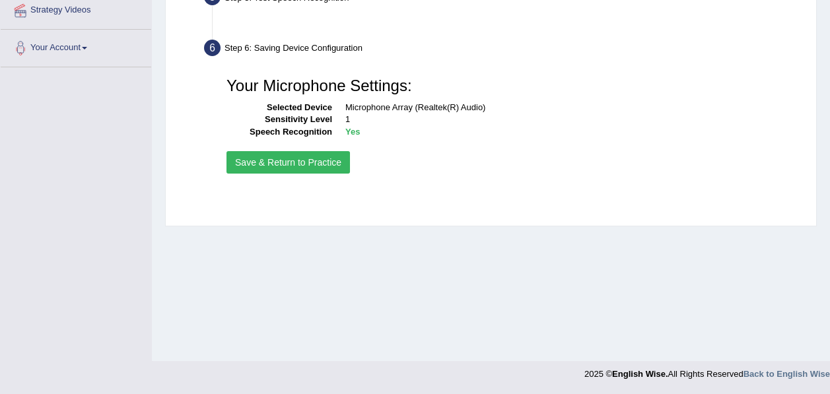
scroll to position [299, 0]
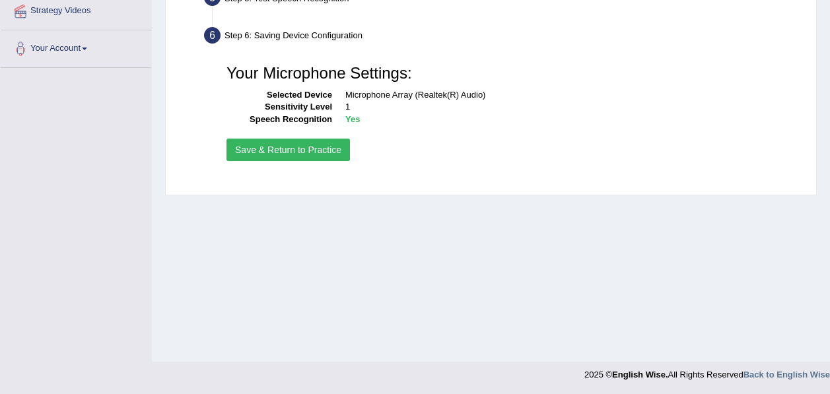
click at [320, 149] on button "Save & Return to Practice" at bounding box center [289, 150] width 124 height 22
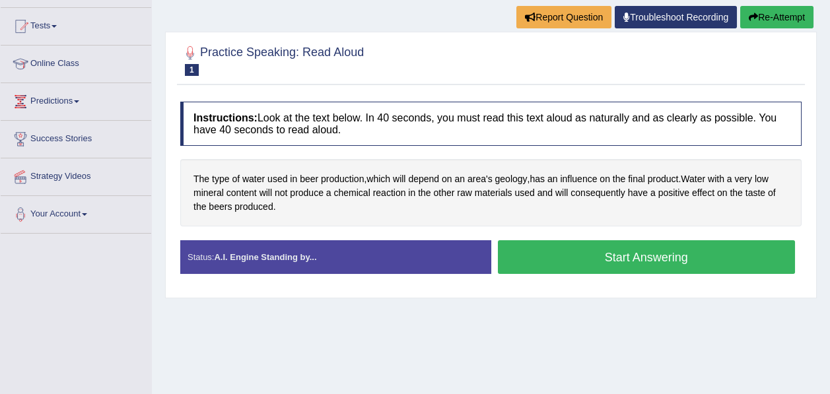
scroll to position [139, 0]
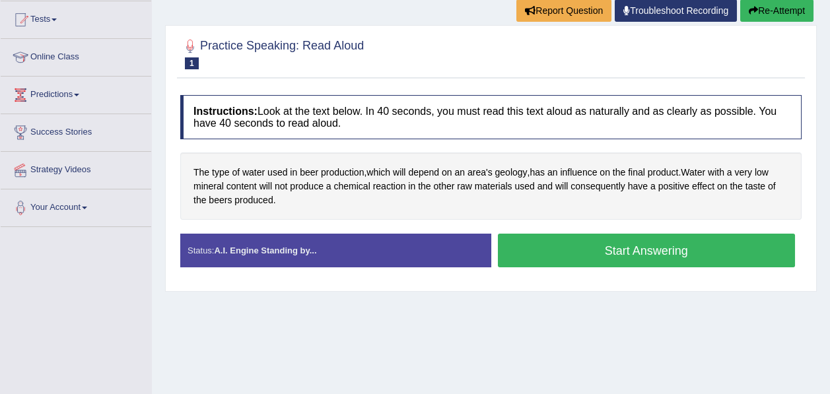
click at [564, 250] on button "Start Answering" at bounding box center [647, 251] width 298 height 34
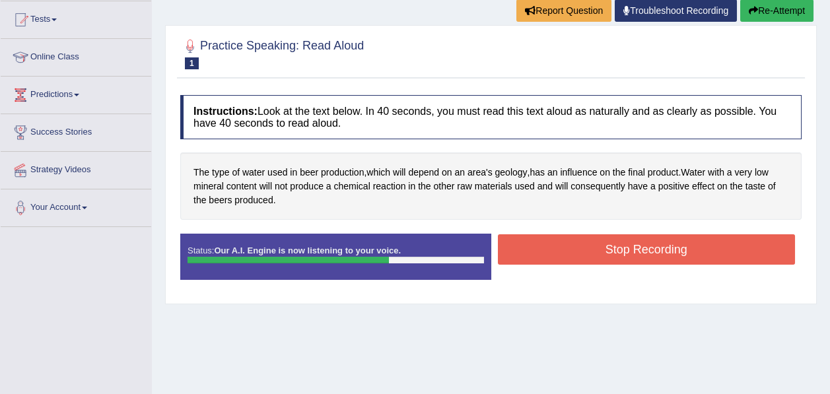
click at [564, 250] on button "Stop Recording" at bounding box center [647, 250] width 298 height 30
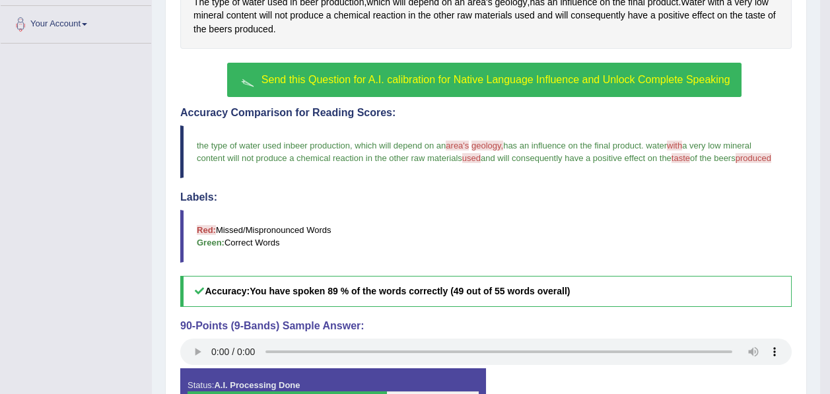
scroll to position [316, 0]
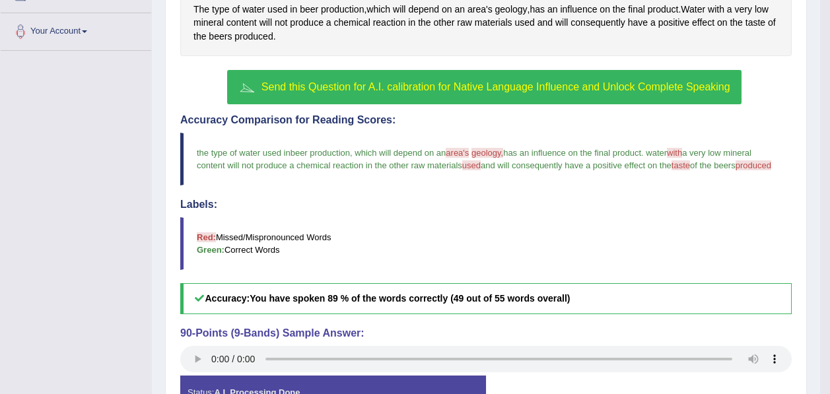
click at [312, 90] on span "Send this Question for A.I. calibration for Native Language Influence and Unloc…" at bounding box center [496, 86] width 469 height 11
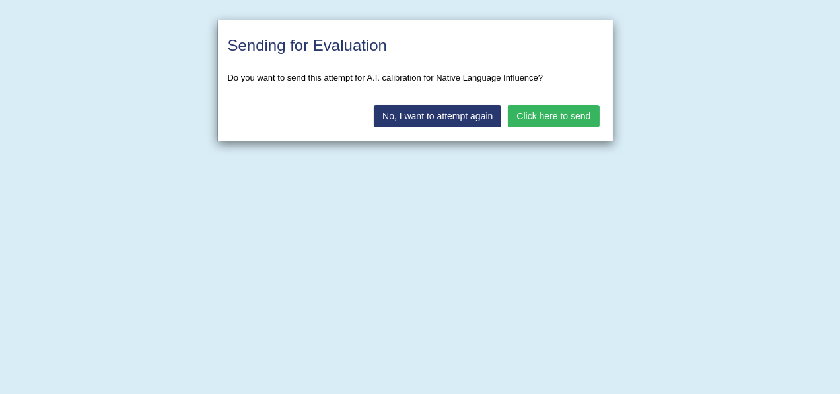
click at [519, 114] on button "Click here to send" at bounding box center [553, 116] width 91 height 22
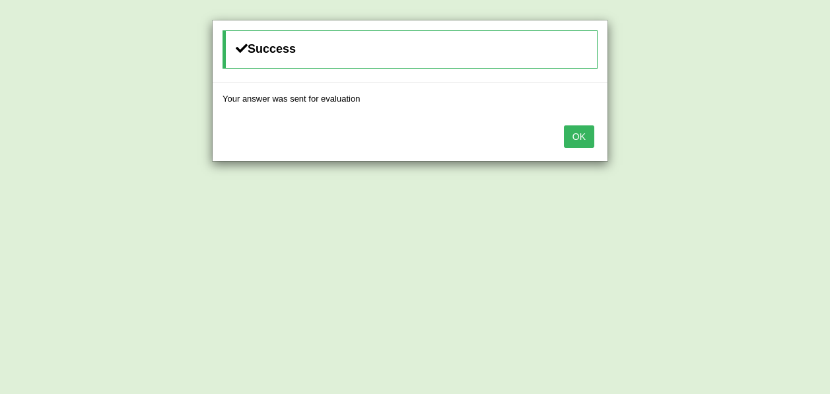
click at [577, 141] on button "OK" at bounding box center [579, 137] width 30 height 22
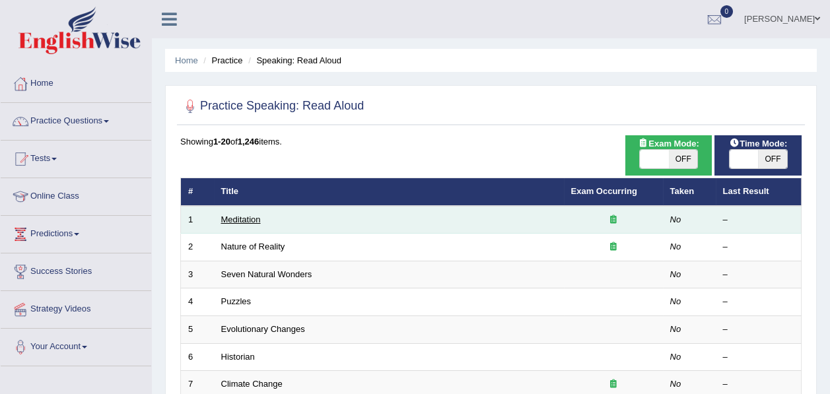
click at [251, 219] on link "Meditation" at bounding box center [241, 220] width 40 height 10
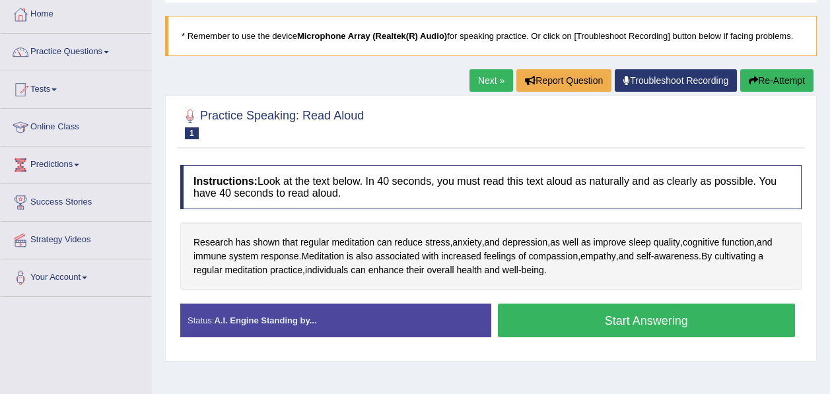
scroll to position [71, 0]
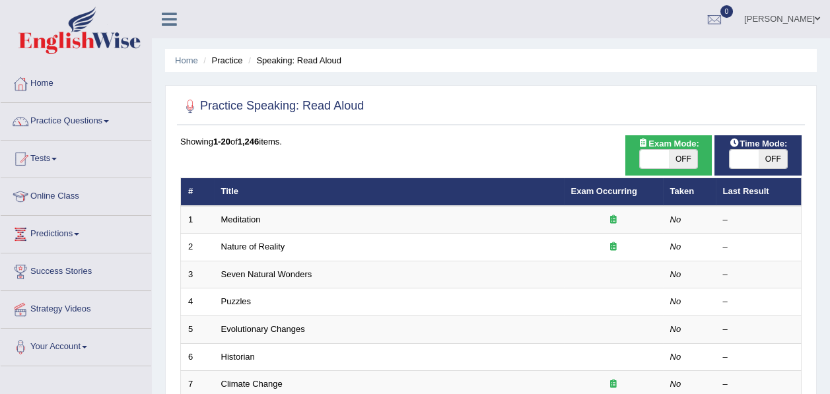
click at [759, 157] on span "OFF" at bounding box center [772, 159] width 29 height 18
checkbox input "true"
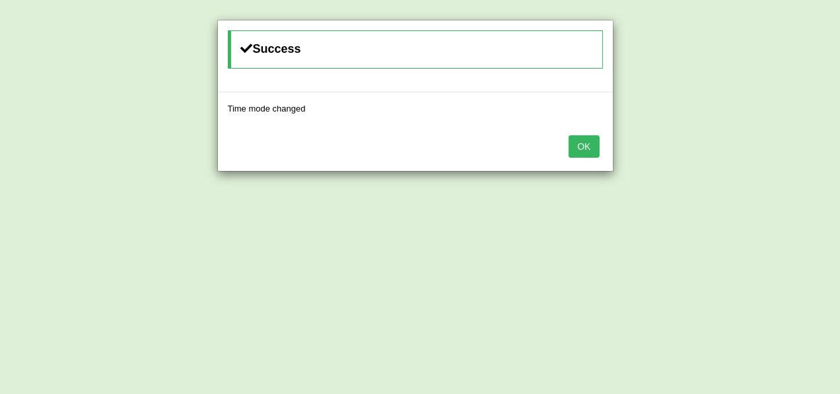
click at [589, 147] on button "OK" at bounding box center [584, 146] width 30 height 22
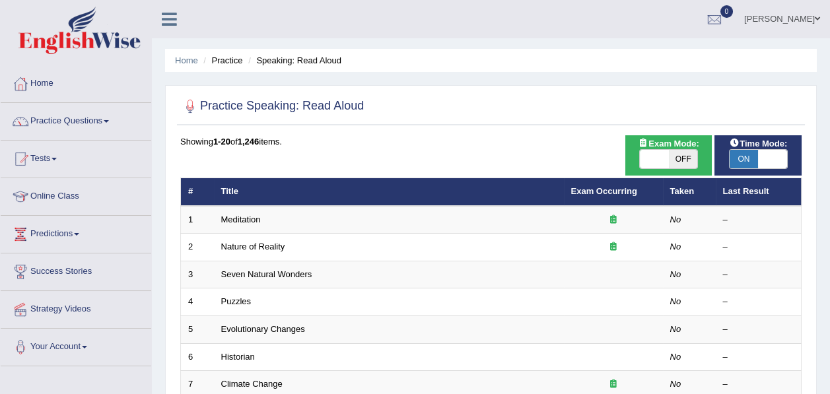
click at [688, 158] on span "OFF" at bounding box center [683, 159] width 29 height 18
checkbox input "true"
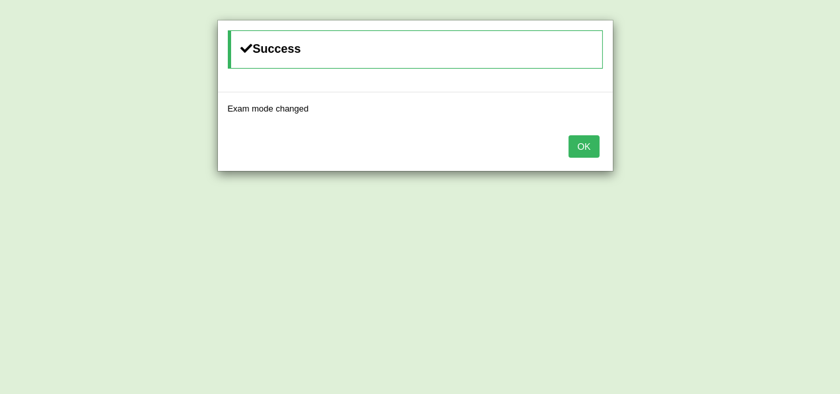
click at [584, 145] on button "OK" at bounding box center [584, 146] width 30 height 22
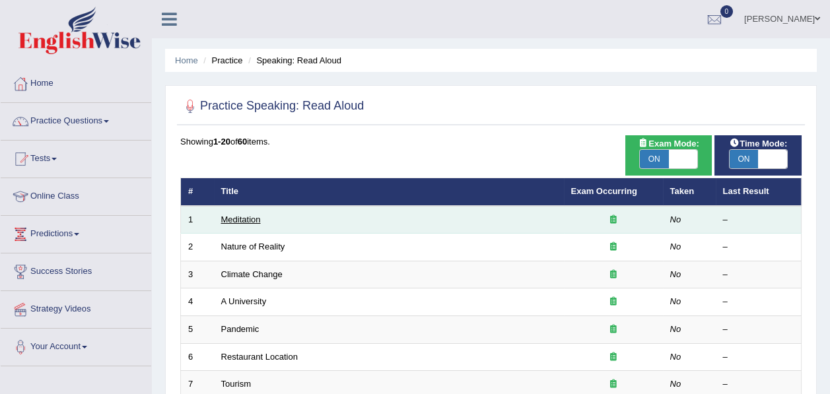
click at [247, 223] on link "Meditation" at bounding box center [241, 220] width 40 height 10
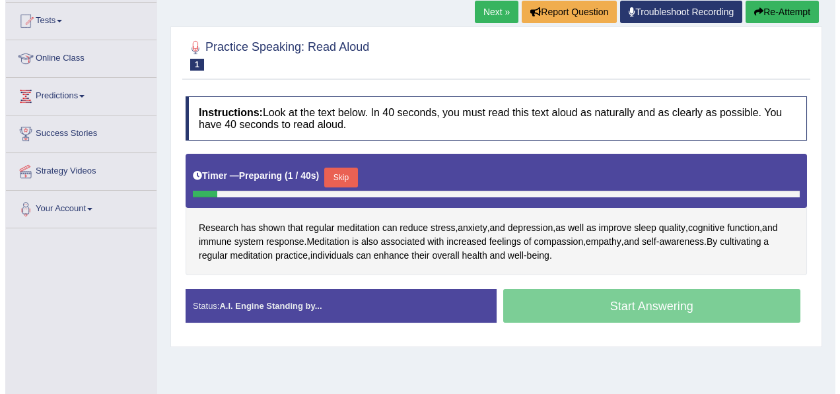
scroll to position [139, 0]
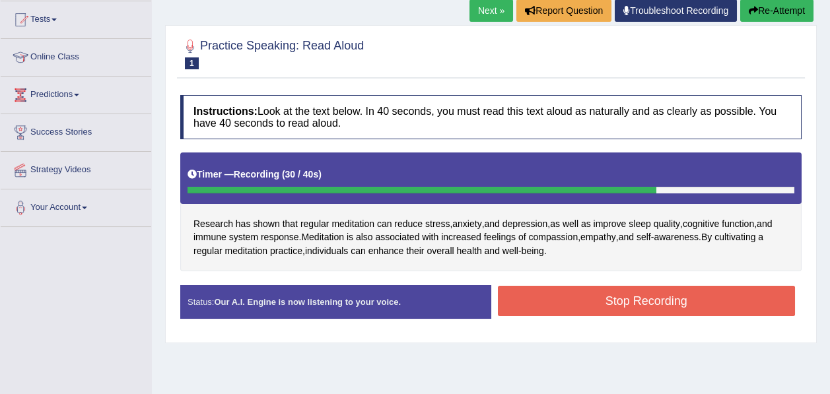
click at [589, 293] on button "Stop Recording" at bounding box center [647, 301] width 298 height 30
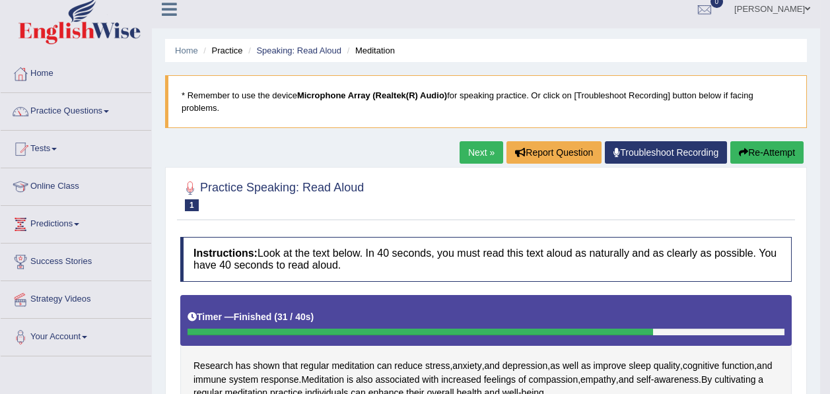
scroll to position [0, 0]
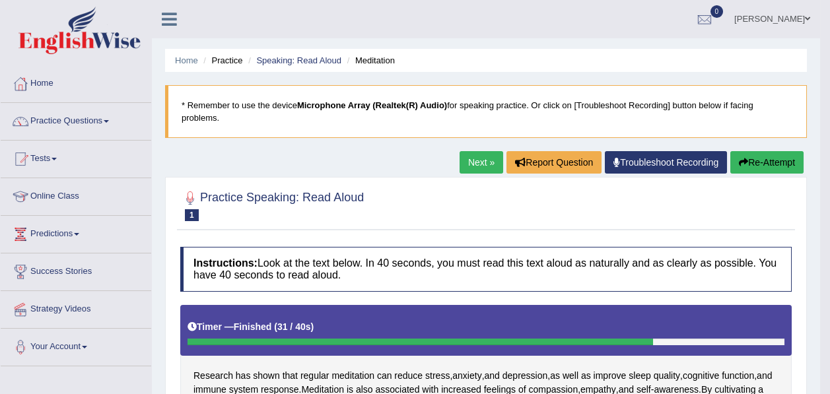
click at [483, 164] on link "Next »" at bounding box center [482, 162] width 44 height 22
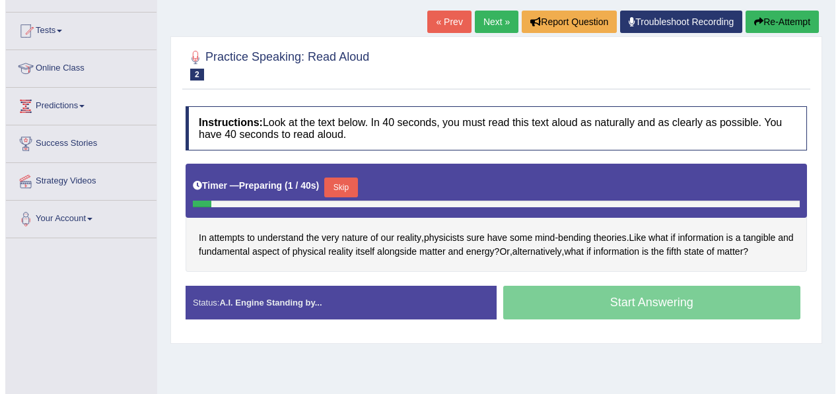
scroll to position [132, 0]
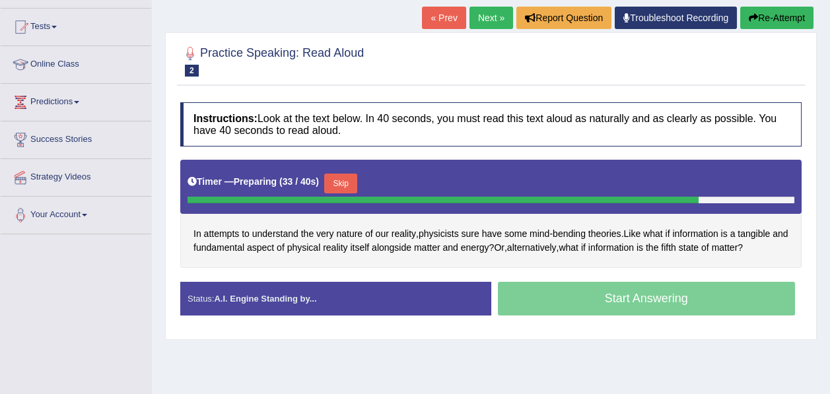
click at [342, 176] on button "Skip" at bounding box center [340, 184] width 33 height 20
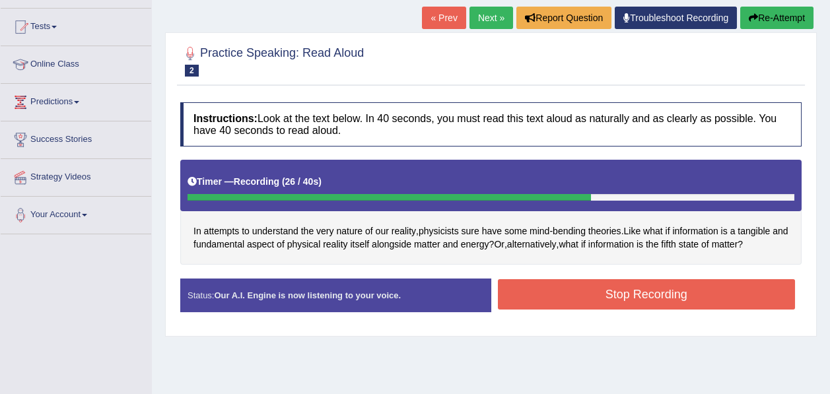
click at [544, 287] on button "Stop Recording" at bounding box center [647, 294] width 298 height 30
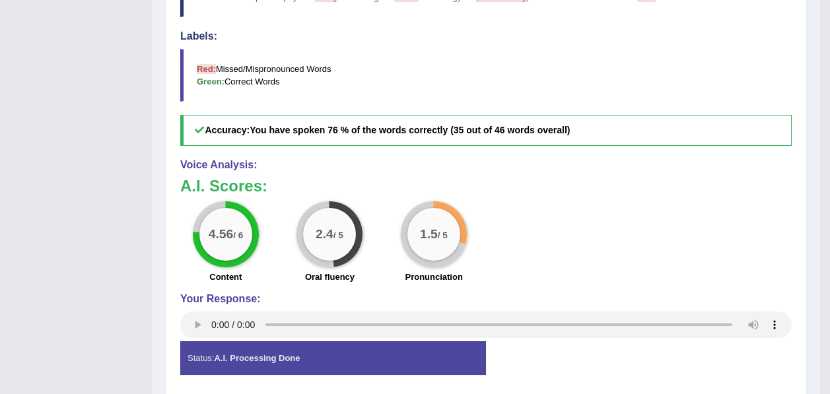
scroll to position [484, 0]
click at [435, 243] on div "1.5 / 5" at bounding box center [434, 234] width 53 height 53
click at [437, 225] on div "1.5 / 5" at bounding box center [434, 234] width 53 height 53
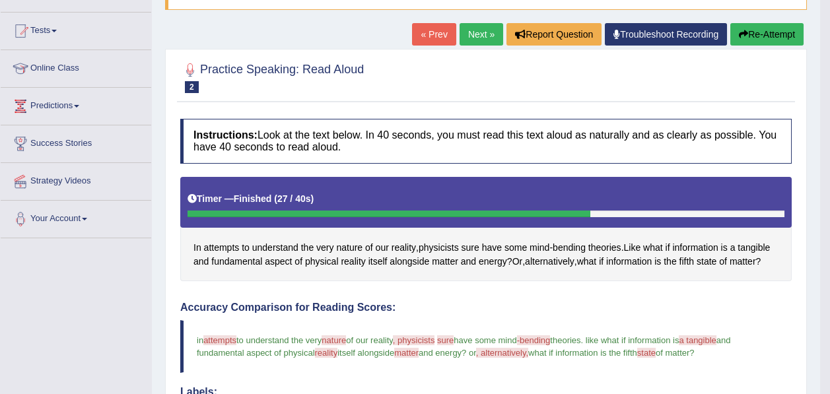
scroll to position [60, 0]
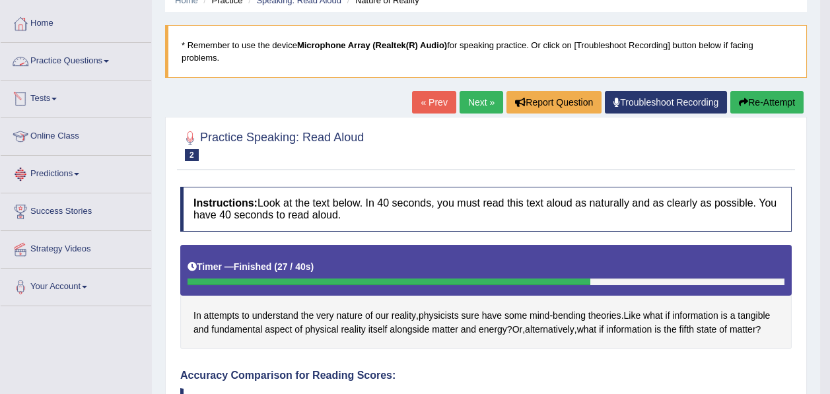
click at [74, 56] on link "Practice Questions" at bounding box center [76, 59] width 151 height 33
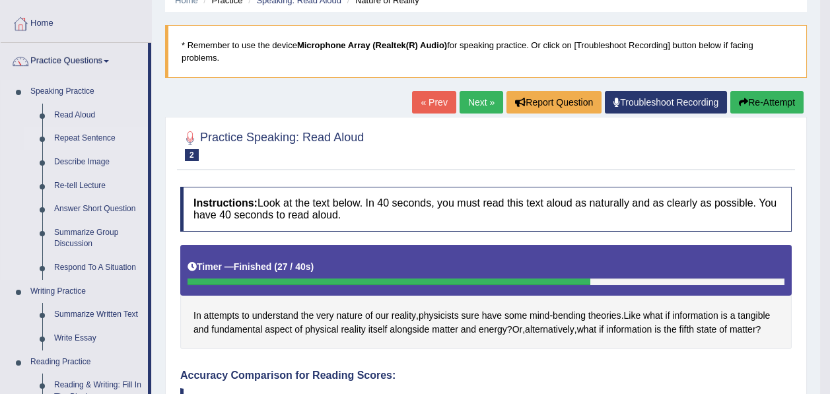
click at [73, 138] on link "Repeat Sentence" at bounding box center [98, 139] width 100 height 24
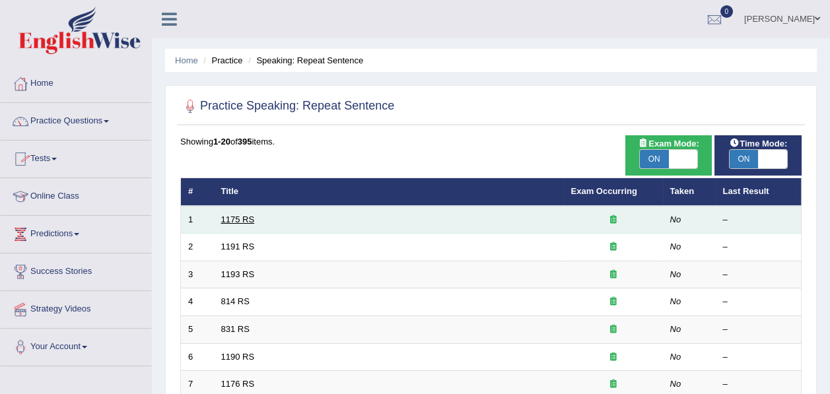
click at [234, 222] on link "1175 RS" at bounding box center [238, 220] width 34 height 10
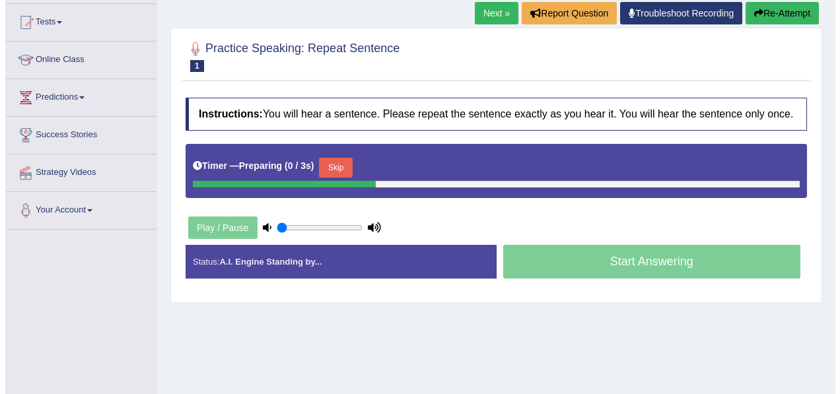
scroll to position [138, 0]
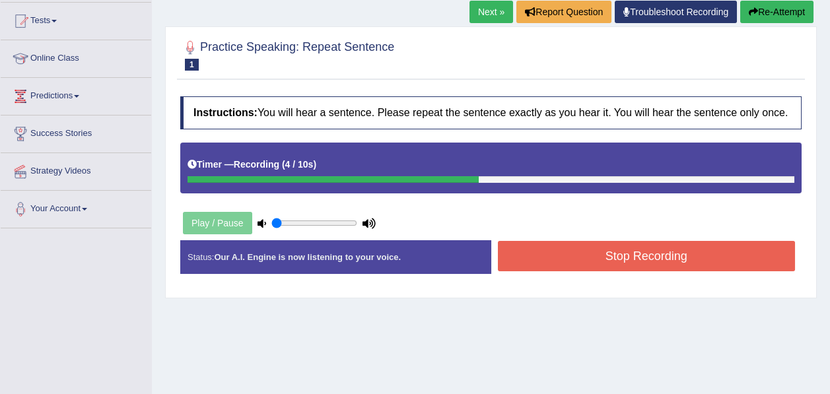
click at [510, 246] on button "Stop Recording" at bounding box center [647, 256] width 298 height 30
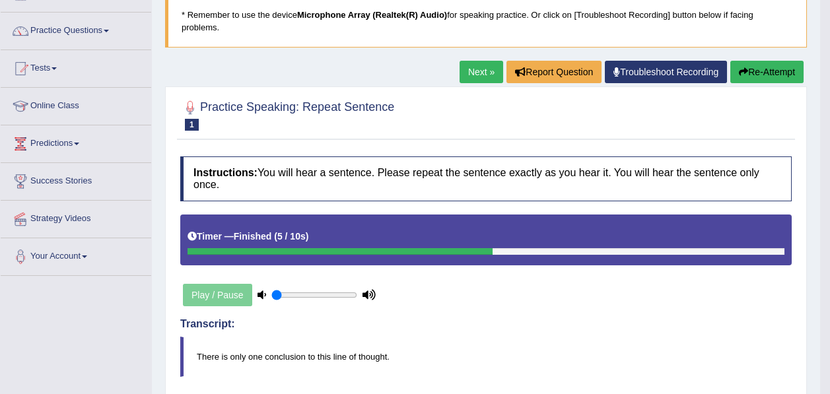
scroll to position [89, 0]
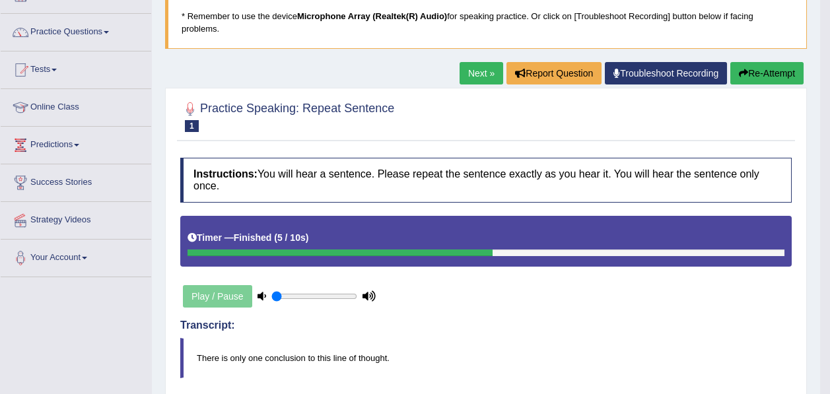
click at [470, 76] on link "Next »" at bounding box center [482, 73] width 44 height 22
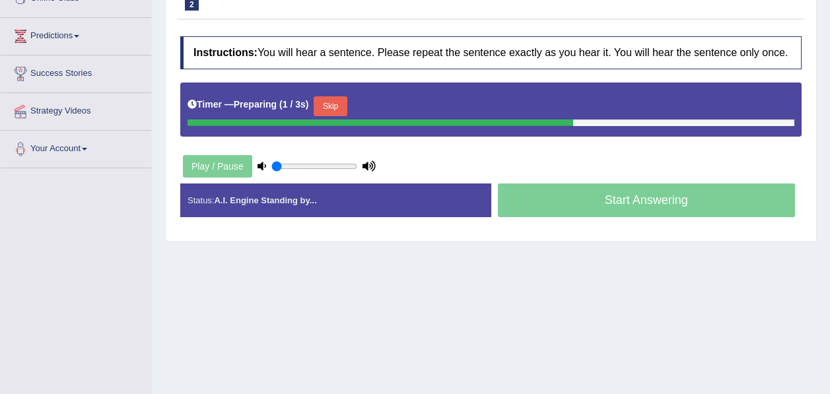
scroll to position [199, 0]
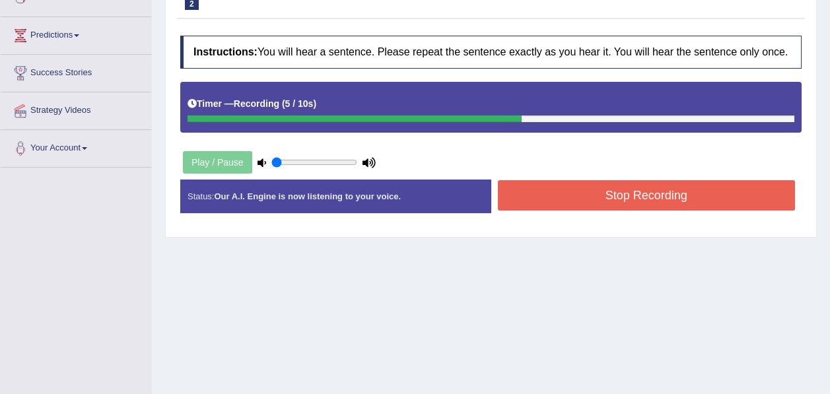
click at [538, 187] on button "Stop Recording" at bounding box center [647, 195] width 298 height 30
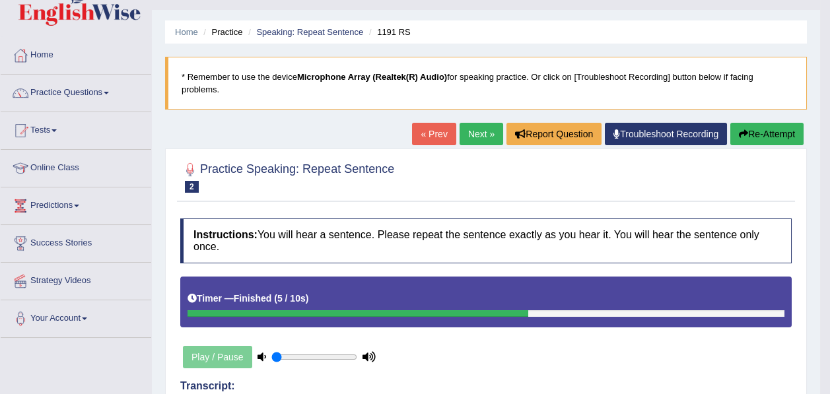
scroll to position [24, 0]
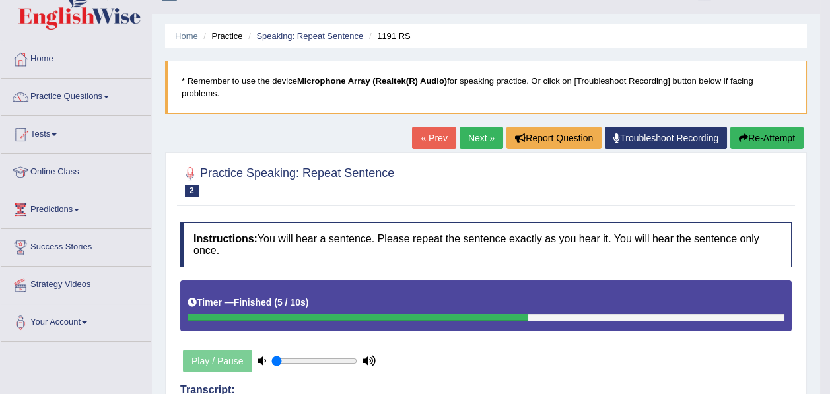
click at [471, 138] on link "Next »" at bounding box center [482, 138] width 44 height 22
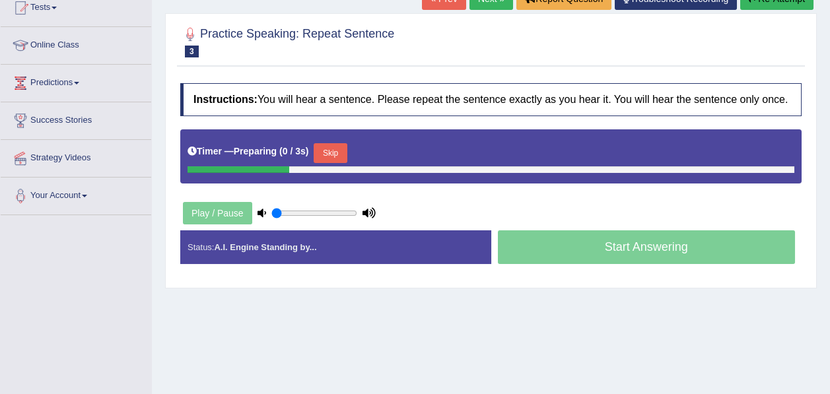
scroll to position [154, 0]
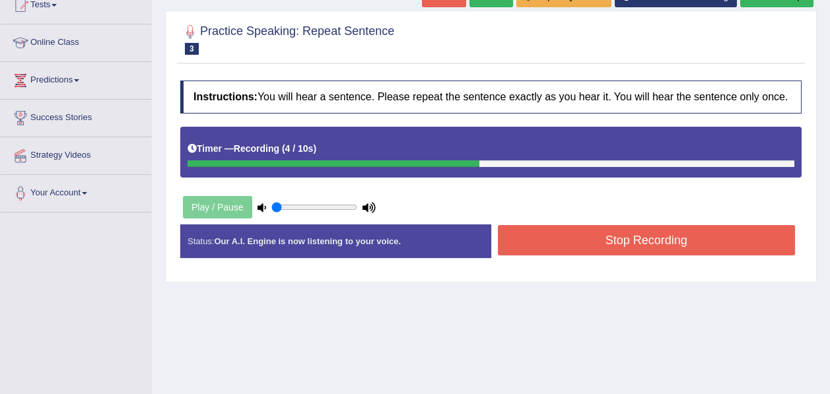
click at [524, 230] on button "Stop Recording" at bounding box center [647, 240] width 298 height 30
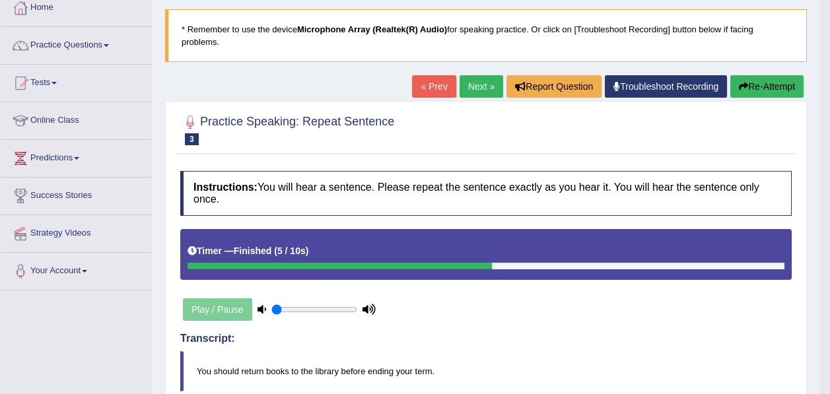
scroll to position [0, 0]
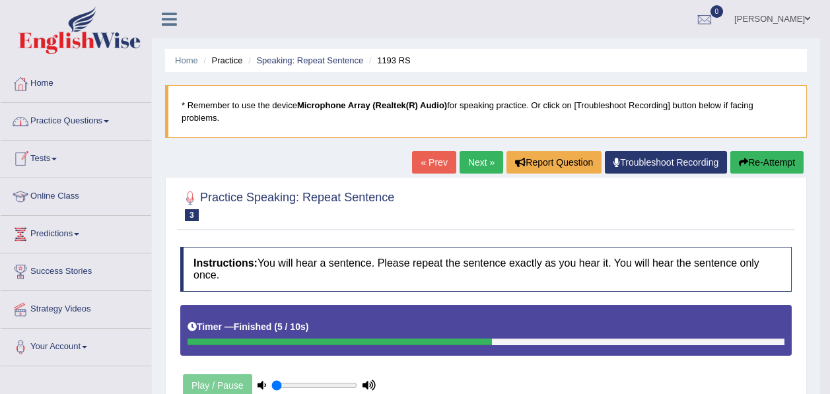
click at [75, 112] on link "Practice Questions" at bounding box center [76, 119] width 151 height 33
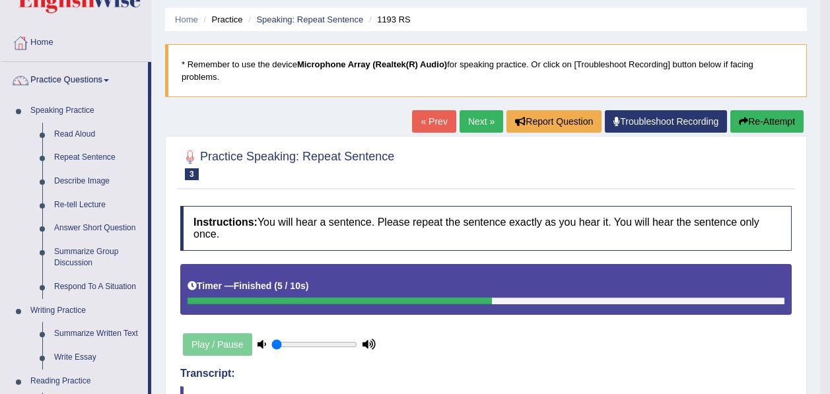
scroll to position [42, 0]
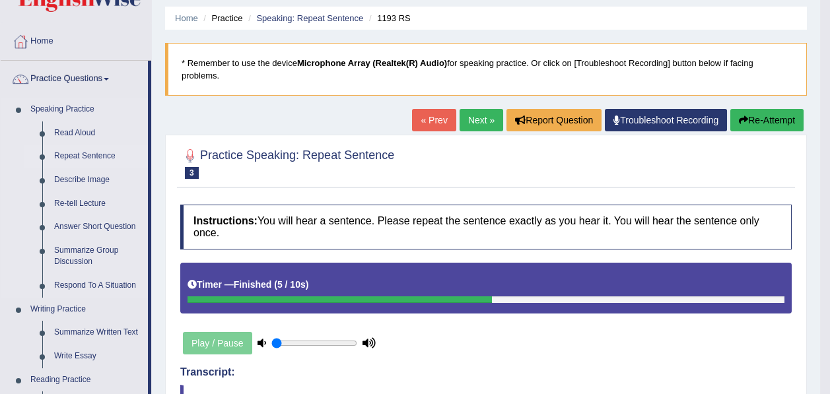
click at [81, 149] on link "Repeat Sentence" at bounding box center [98, 157] width 100 height 24
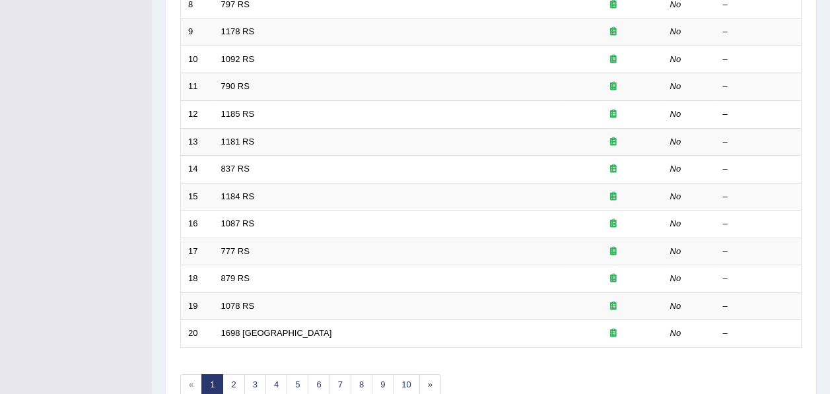
scroll to position [474, 0]
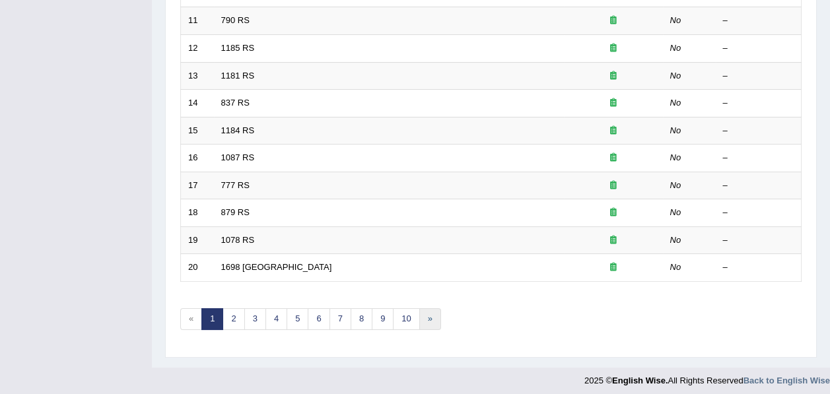
click at [427, 316] on link "»" at bounding box center [431, 320] width 22 height 22
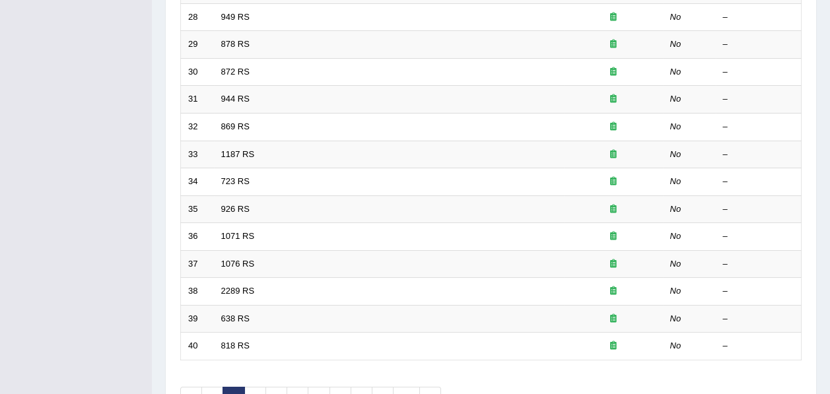
scroll to position [474, 0]
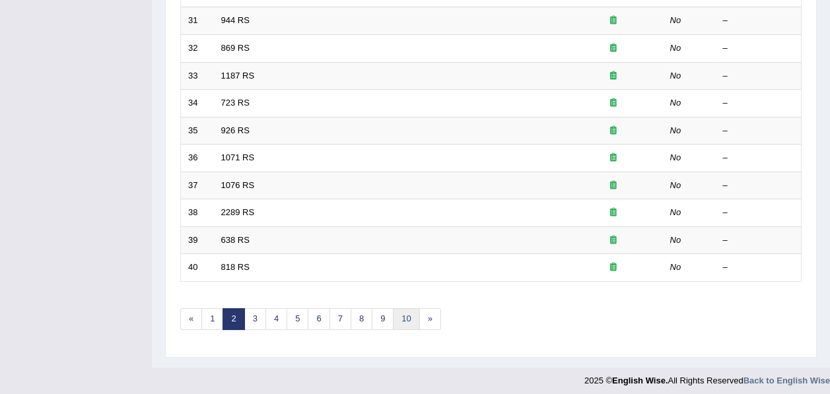
click at [406, 317] on link "10" at bounding box center [406, 320] width 26 height 22
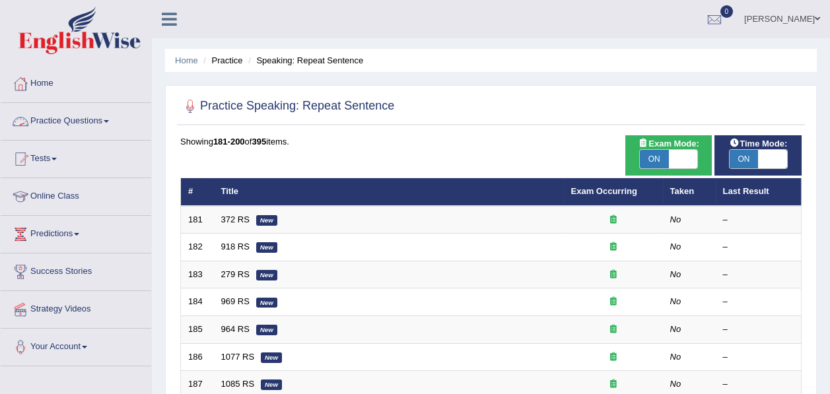
click at [77, 114] on link "Practice Questions" at bounding box center [76, 119] width 151 height 33
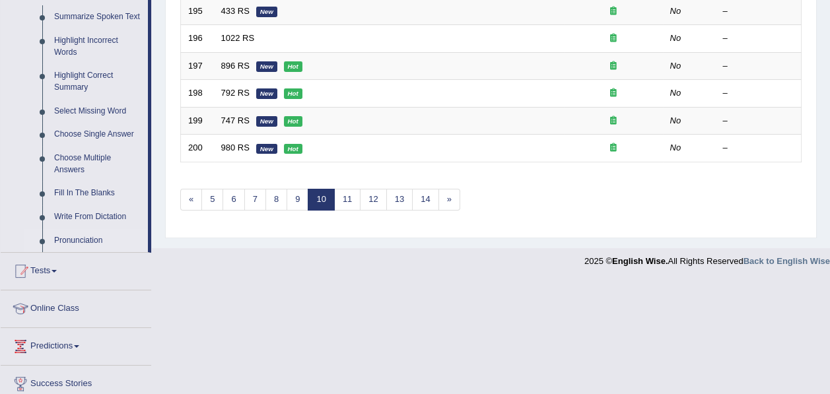
scroll to position [595, 0]
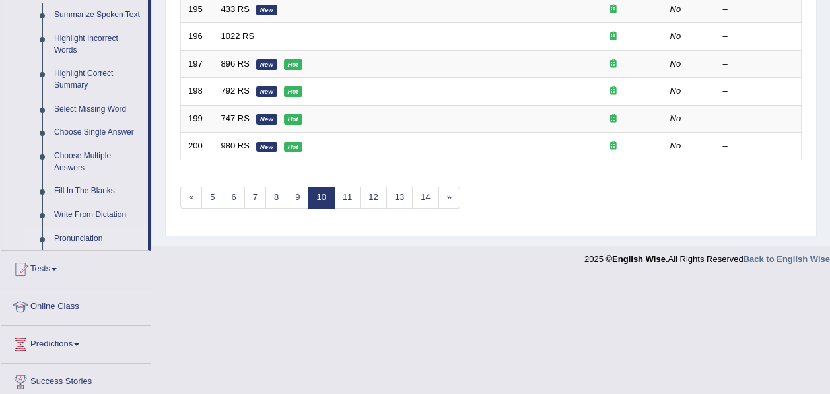
click at [76, 238] on link "Pronunciation" at bounding box center [98, 239] width 100 height 24
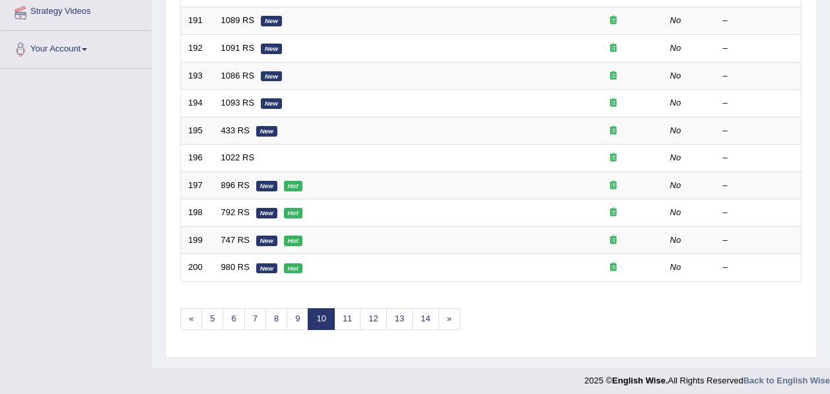
scroll to position [240, 0]
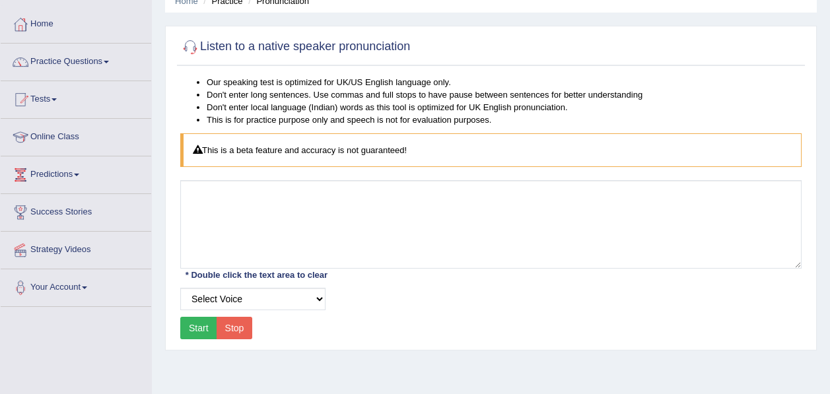
scroll to position [58, 0]
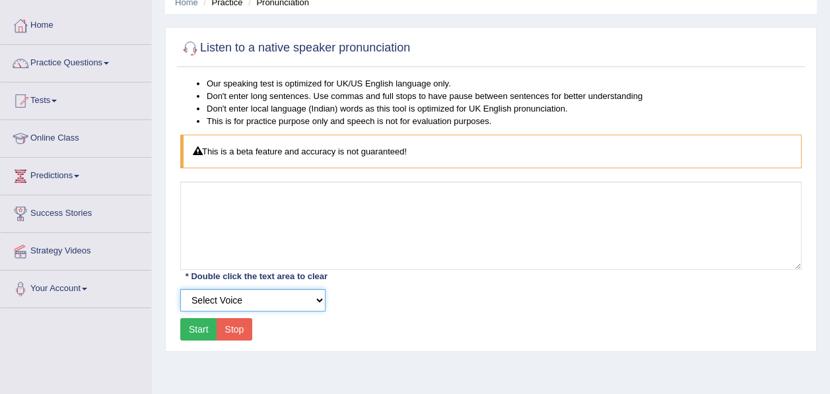
click at [251, 297] on select "Select Voice UK English Female UK English Male" at bounding box center [252, 300] width 145 height 22
select select "2"
click at [180, 289] on select "Select Voice UK English Female UK English Male" at bounding box center [252, 300] width 145 height 22
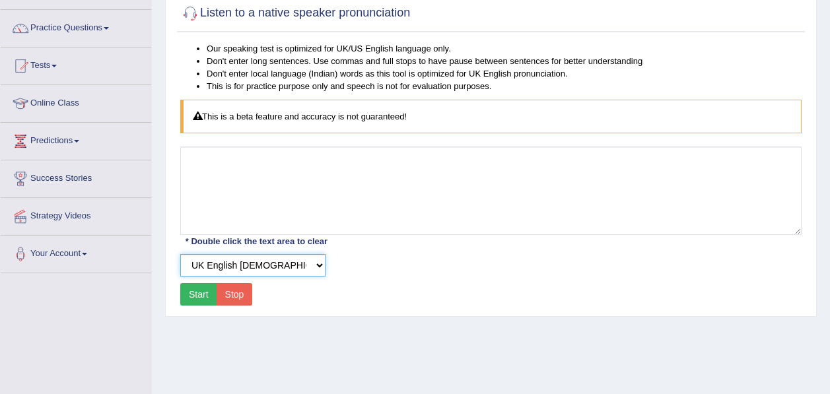
scroll to position [96, 0]
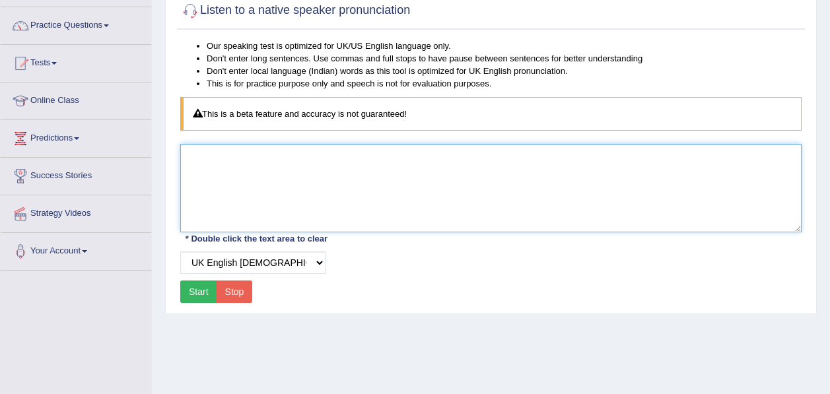
click at [282, 218] on textarea at bounding box center [491, 188] width 622 height 89
type textarea "acquire"
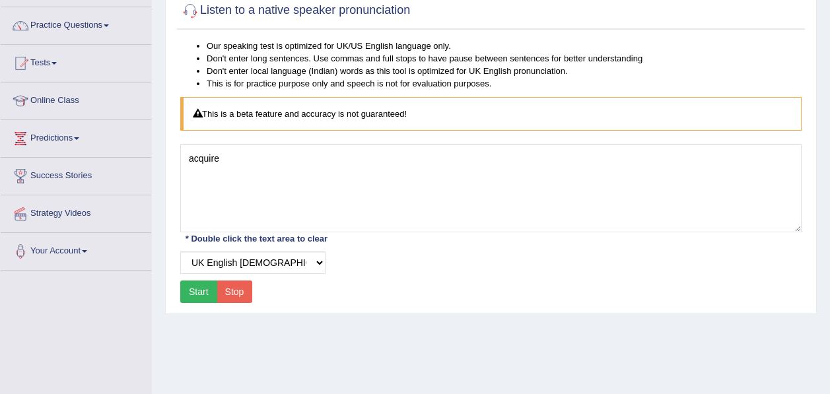
click at [207, 281] on button "Start" at bounding box center [198, 292] width 37 height 22
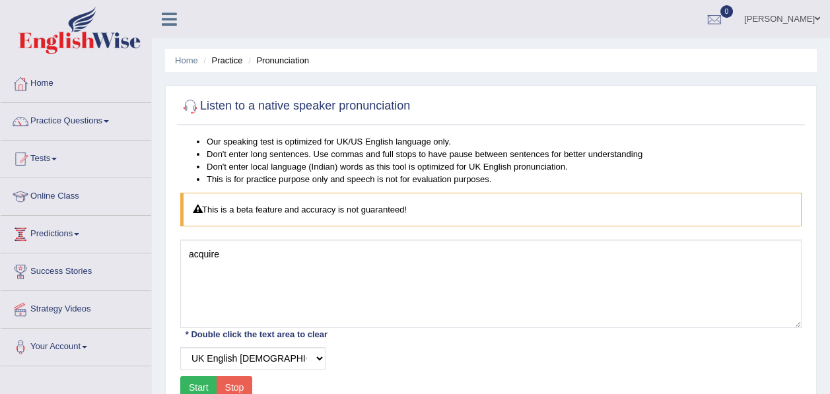
click at [63, 239] on link "Predictions" at bounding box center [76, 232] width 151 height 33
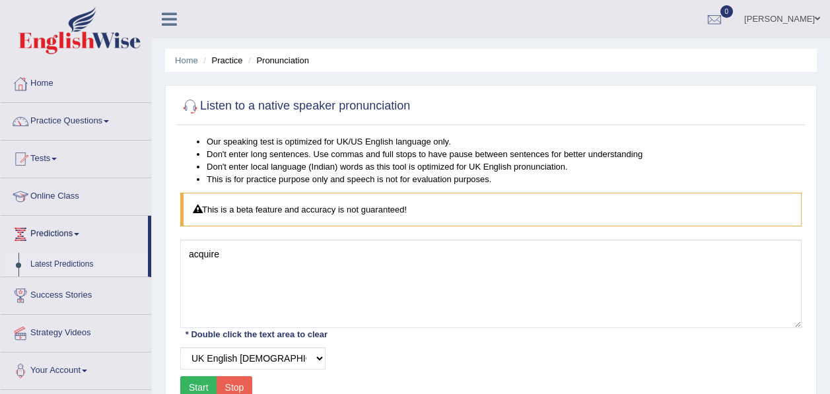
click at [62, 262] on link "Latest Predictions" at bounding box center [86, 265] width 124 height 24
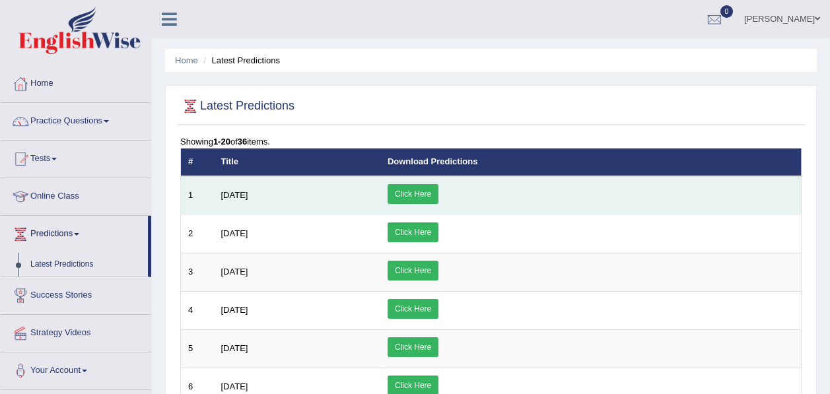
click at [439, 192] on link "Click Here" at bounding box center [413, 194] width 51 height 20
